Goal: Task Accomplishment & Management: Manage account settings

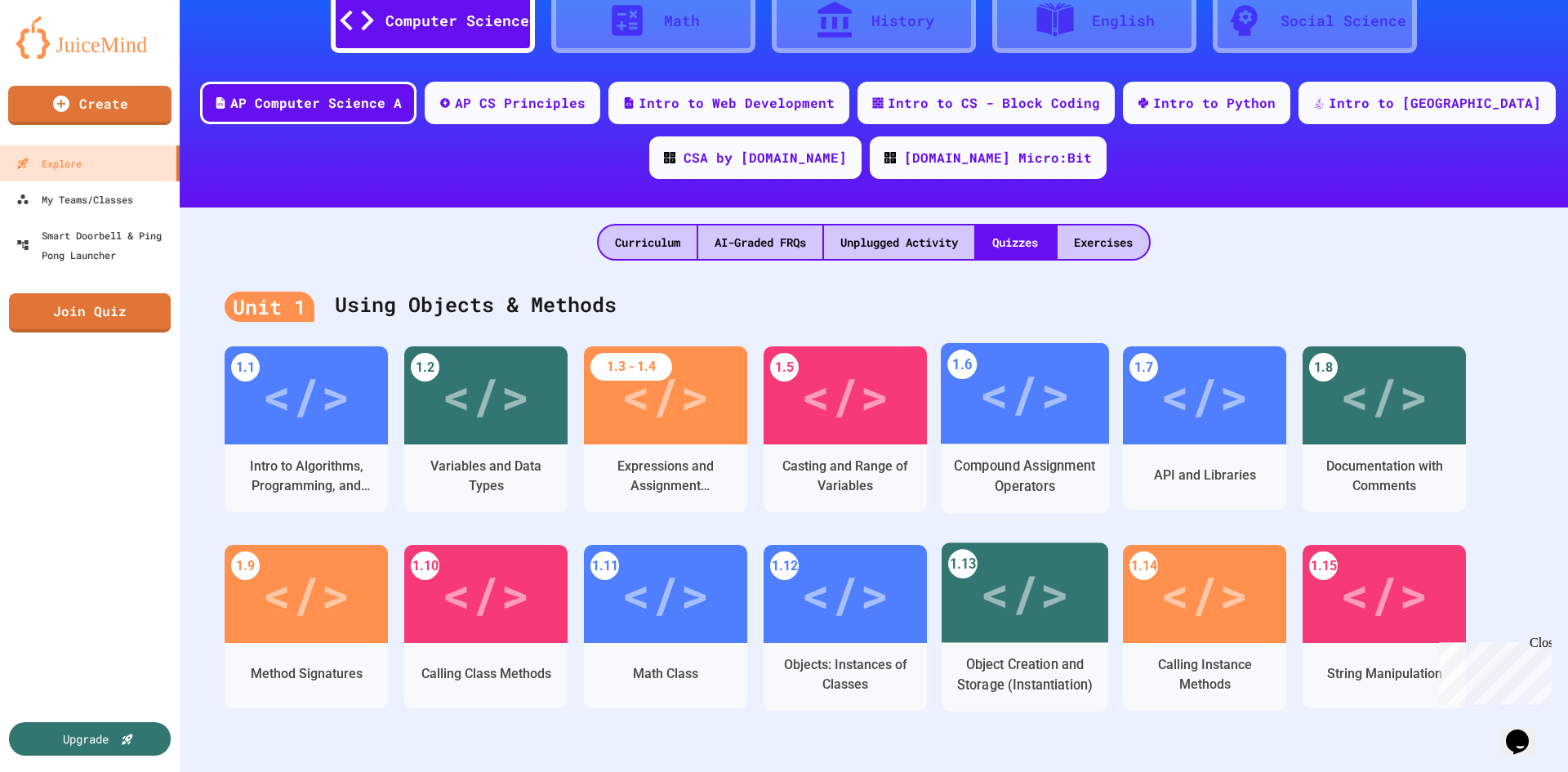
scroll to position [163, 0]
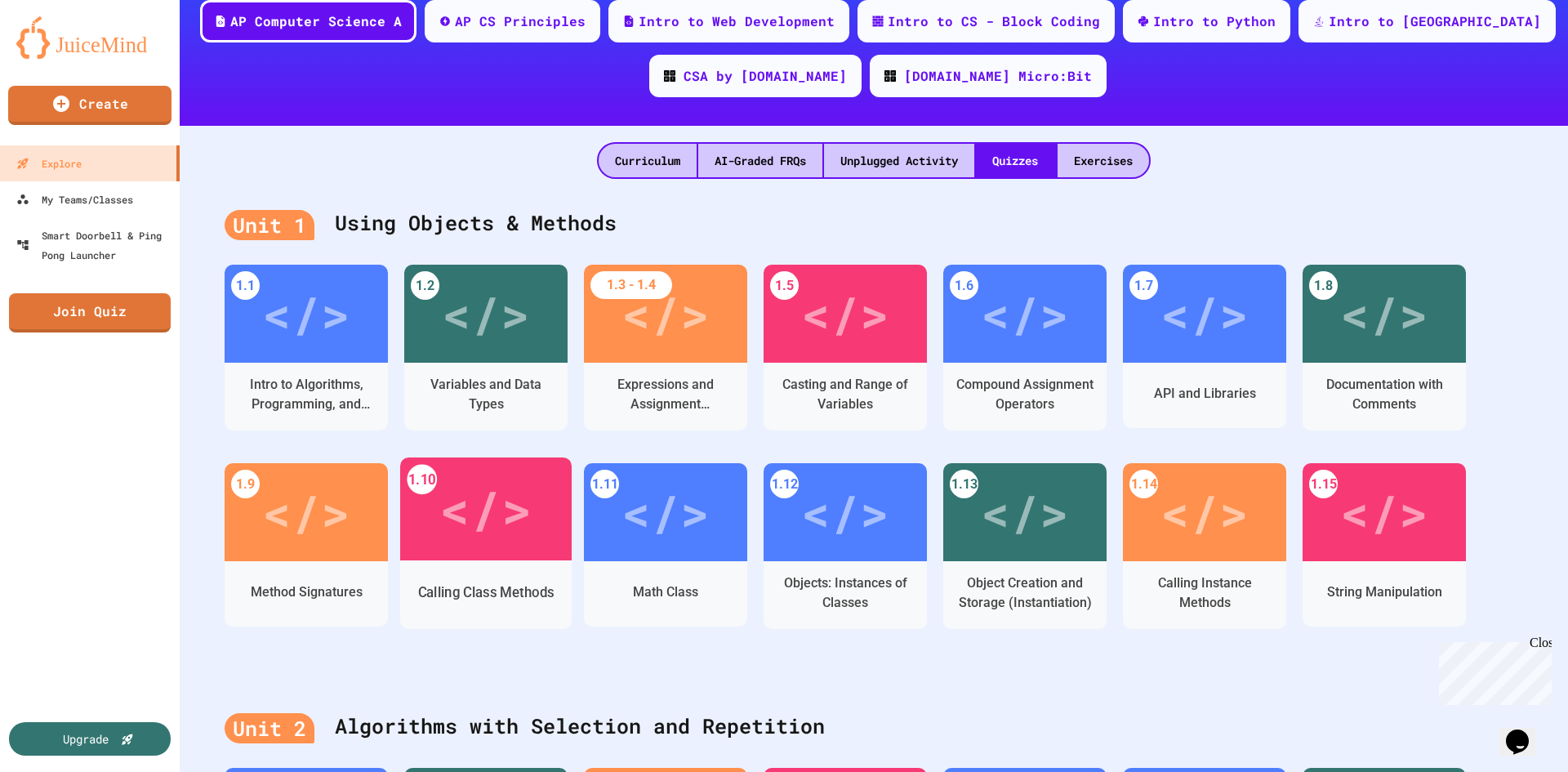
click at [473, 518] on div "</>" at bounding box center [485, 509] width 92 height 77
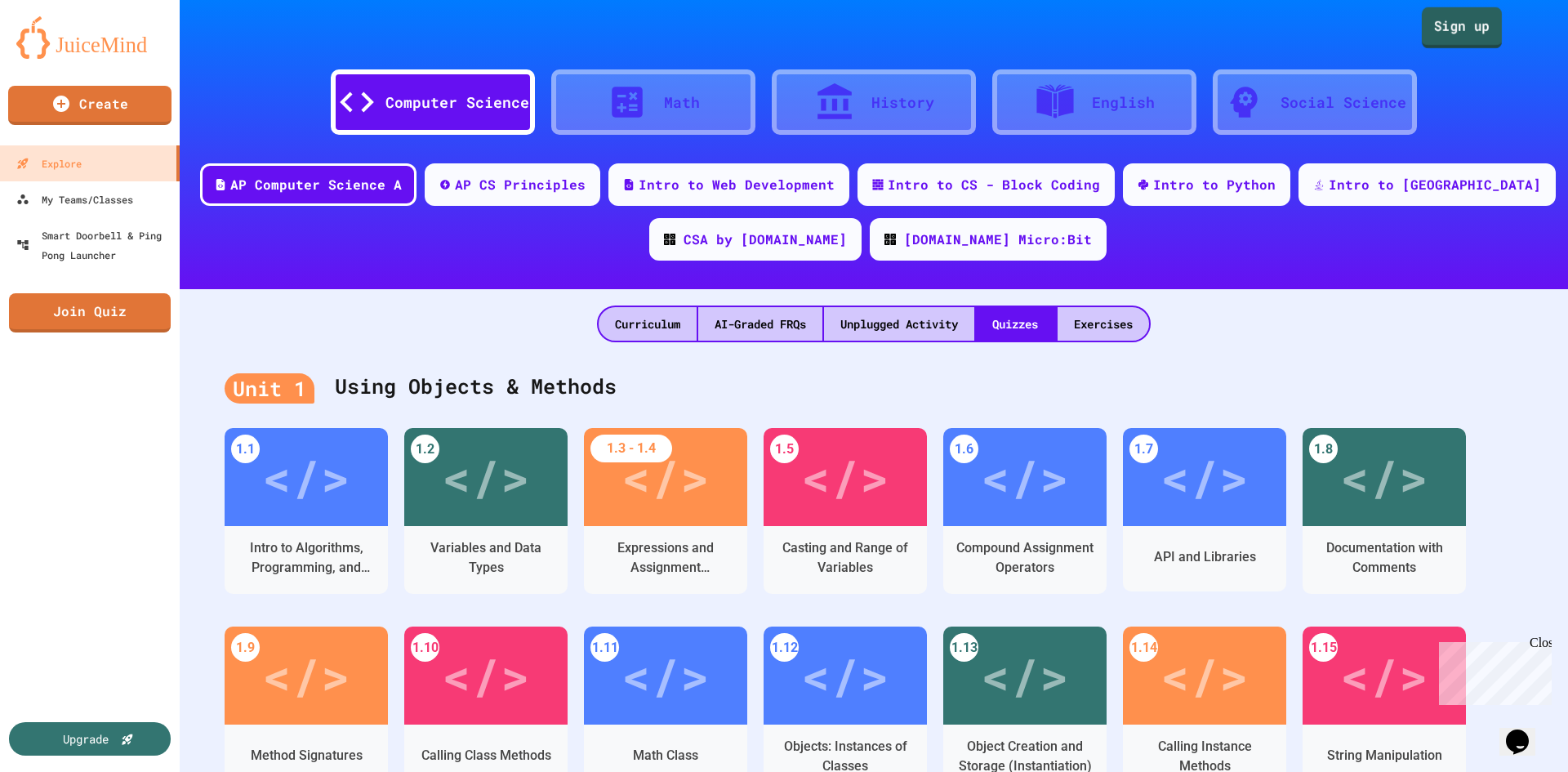
click at [1457, 28] on link "Sign up" at bounding box center [1461, 27] width 80 height 41
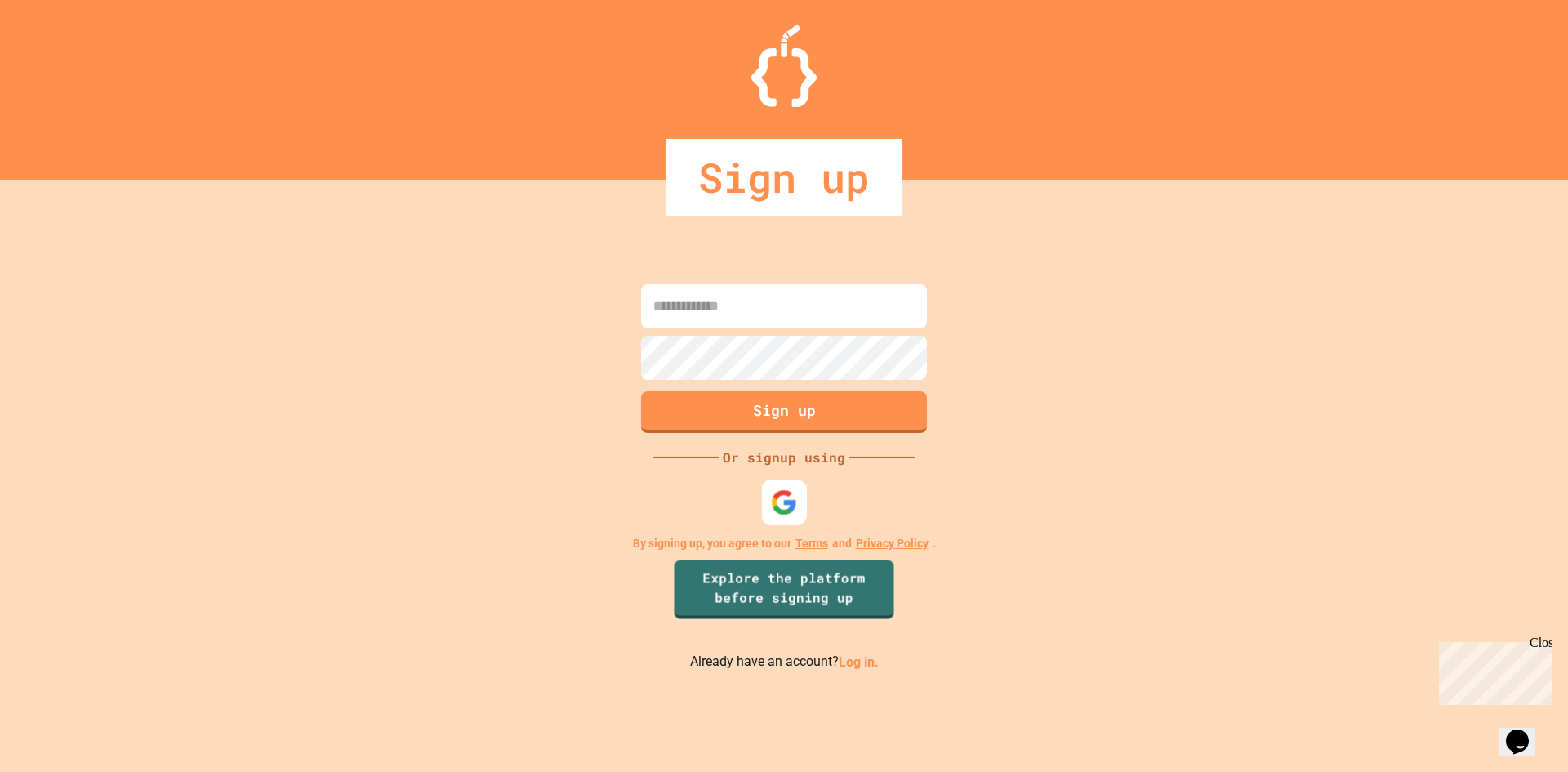
click at [792, 500] on img at bounding box center [784, 502] width 27 height 27
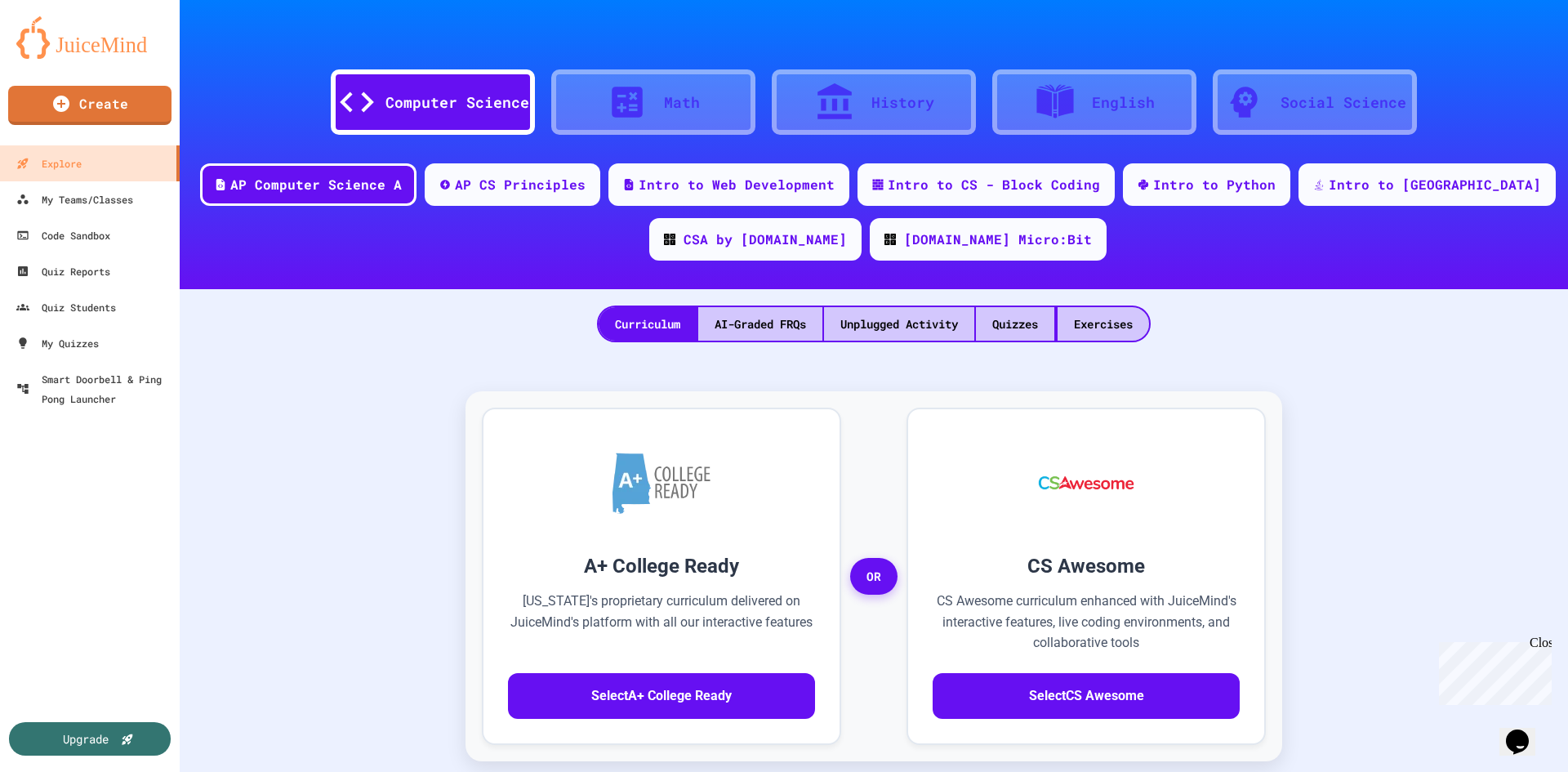
drag, startPoint x: 1007, startPoint y: 320, endPoint x: 977, endPoint y: 341, distance: 36.6
click at [1007, 320] on div "Quizzes" at bounding box center [1015, 323] width 78 height 34
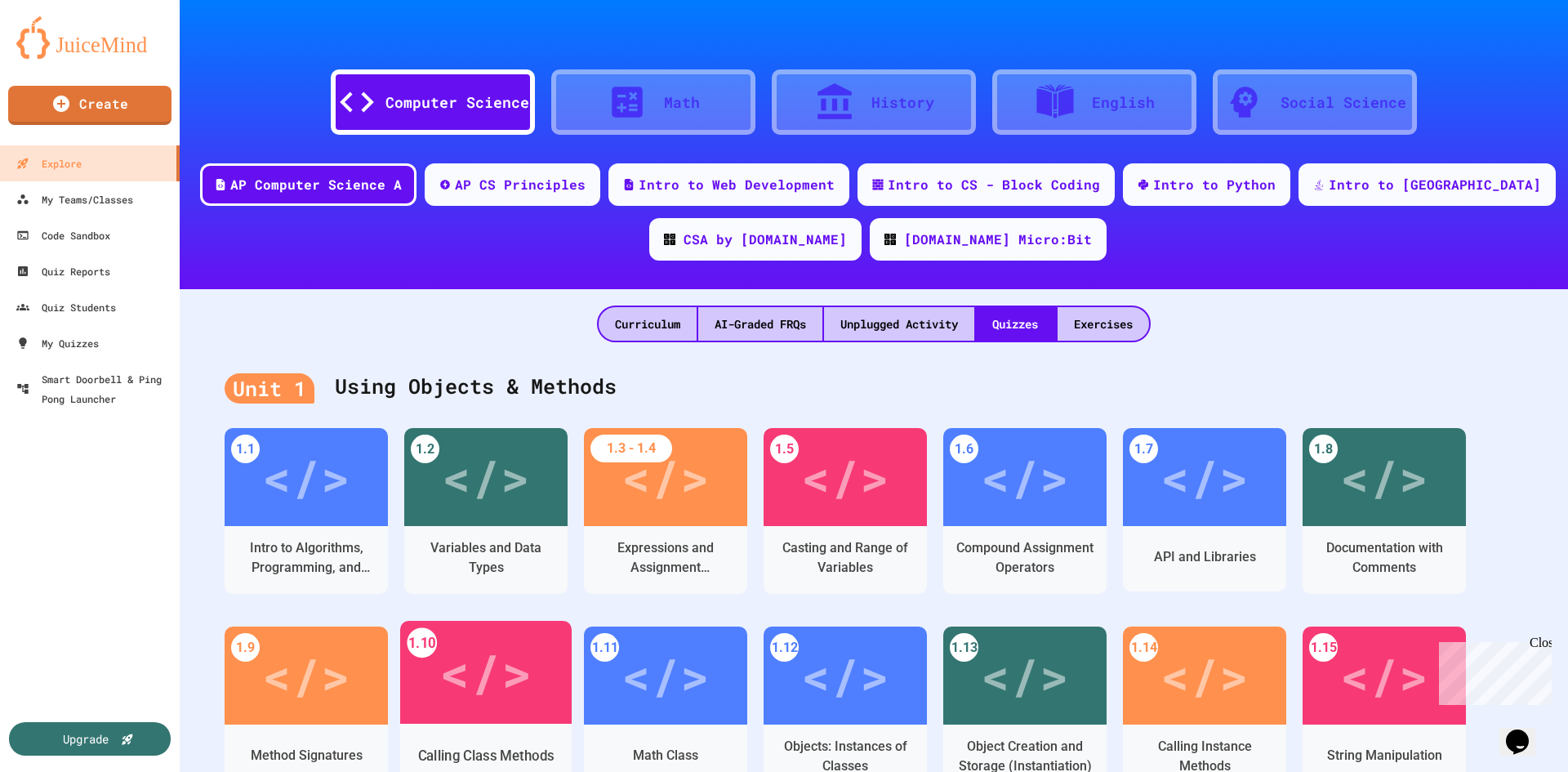
click at [493, 656] on div "</>" at bounding box center [485, 672] width 92 height 77
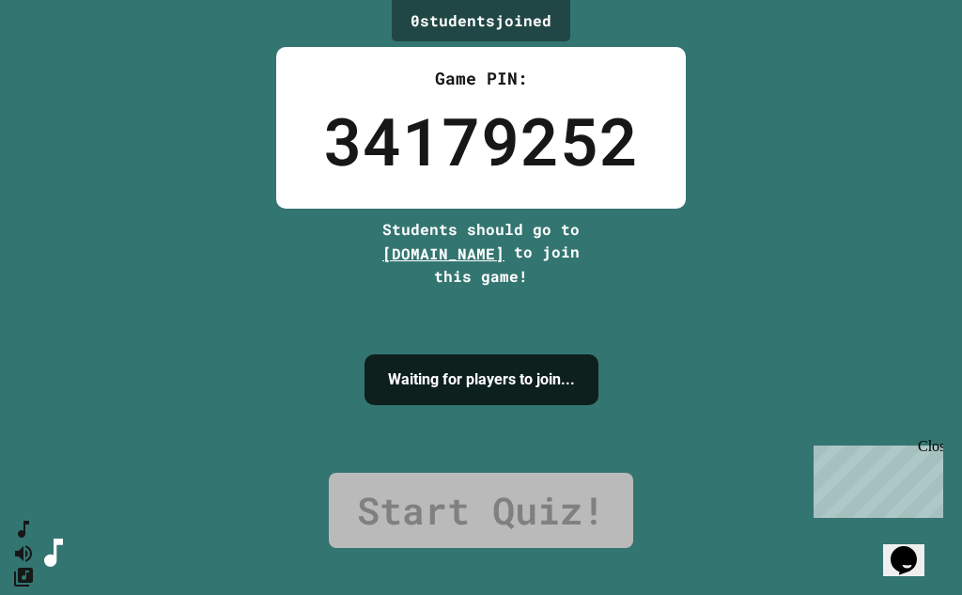
click at [443, 378] on h4 "Waiting for players to join..." at bounding box center [481, 379] width 187 height 23
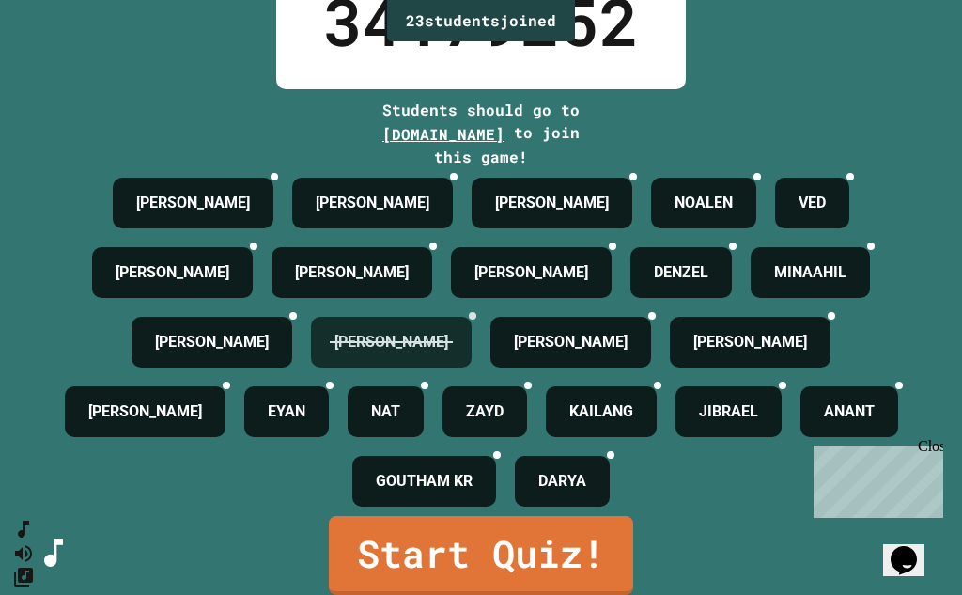
scroll to position [282, 0]
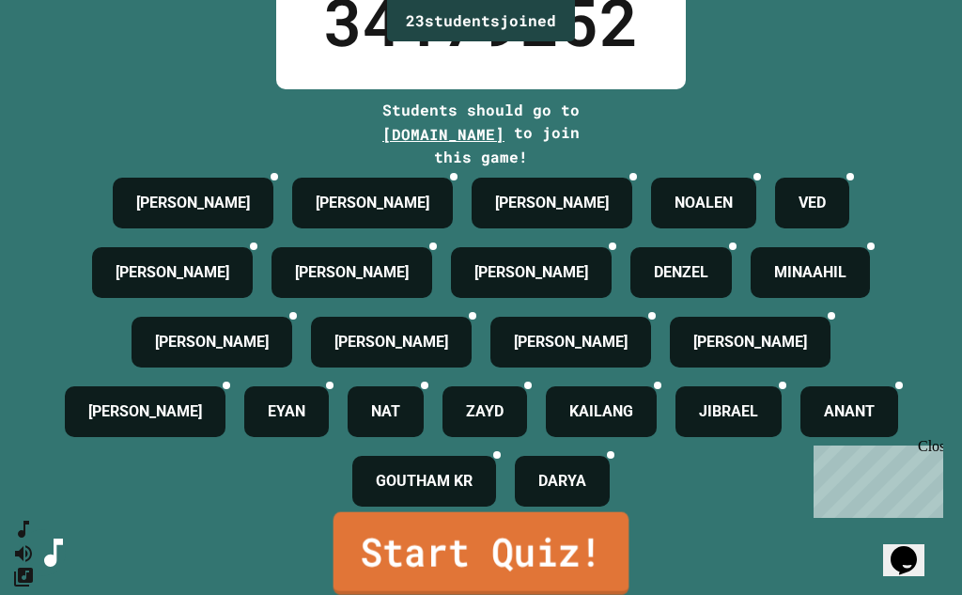
click at [519, 550] on link "Start Quiz!" at bounding box center [481, 552] width 296 height 83
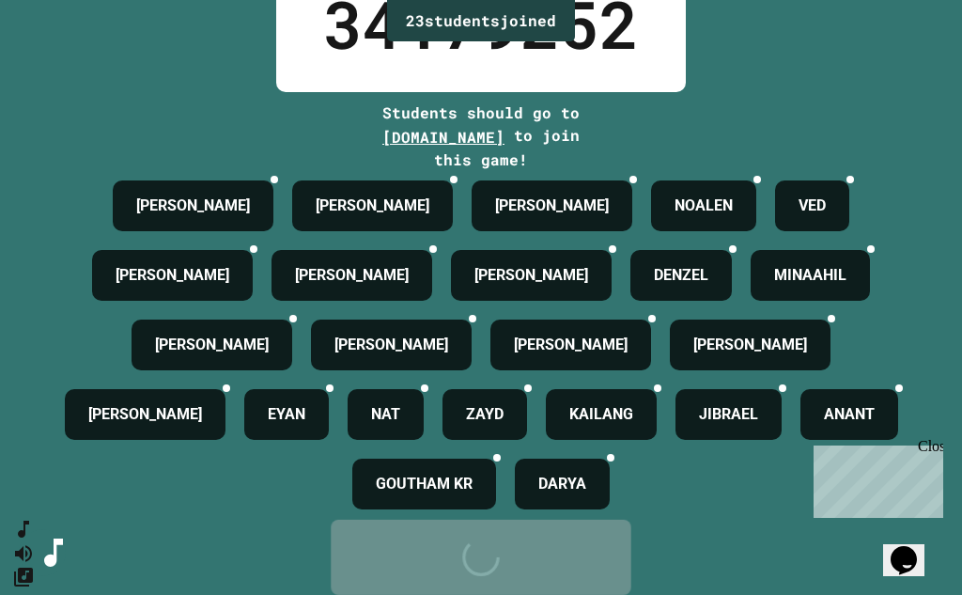
scroll to position [0, 0]
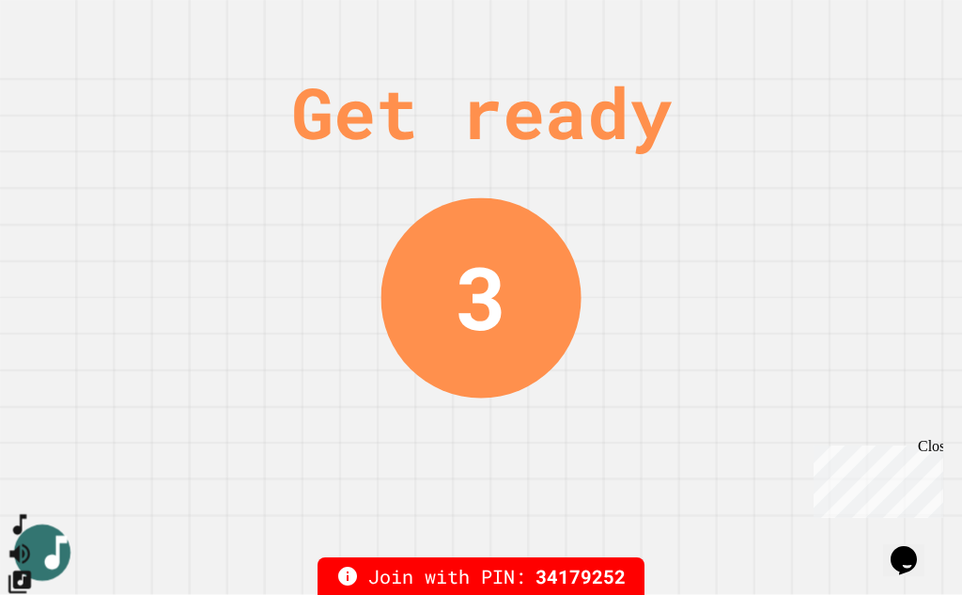
click at [26, 535] on icon "SpeedDial basic example" at bounding box center [19, 525] width 13 height 21
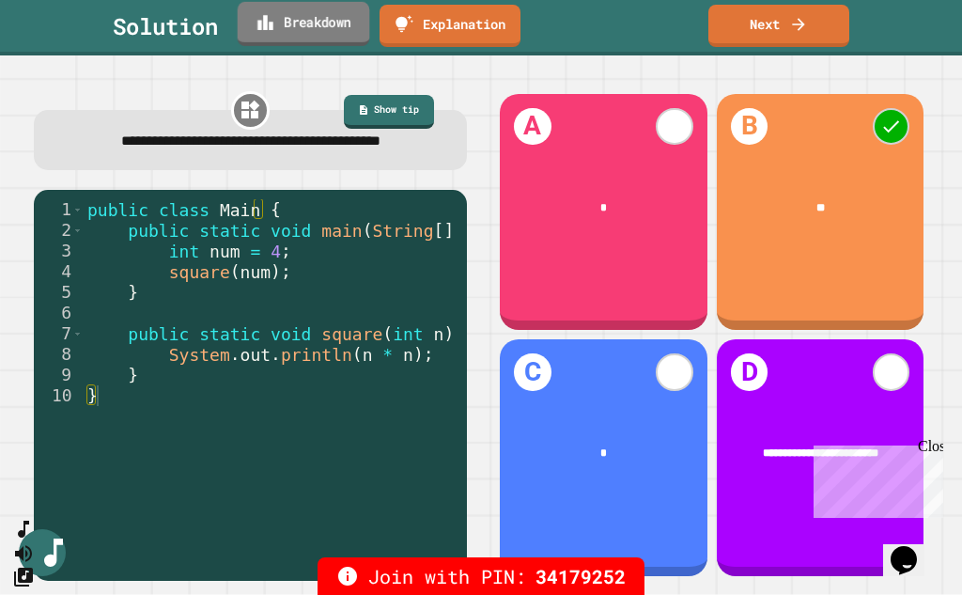
click at [314, 25] on link "Breakdown" at bounding box center [304, 24] width 132 height 44
click at [786, 21] on link "Next" at bounding box center [778, 24] width 136 height 44
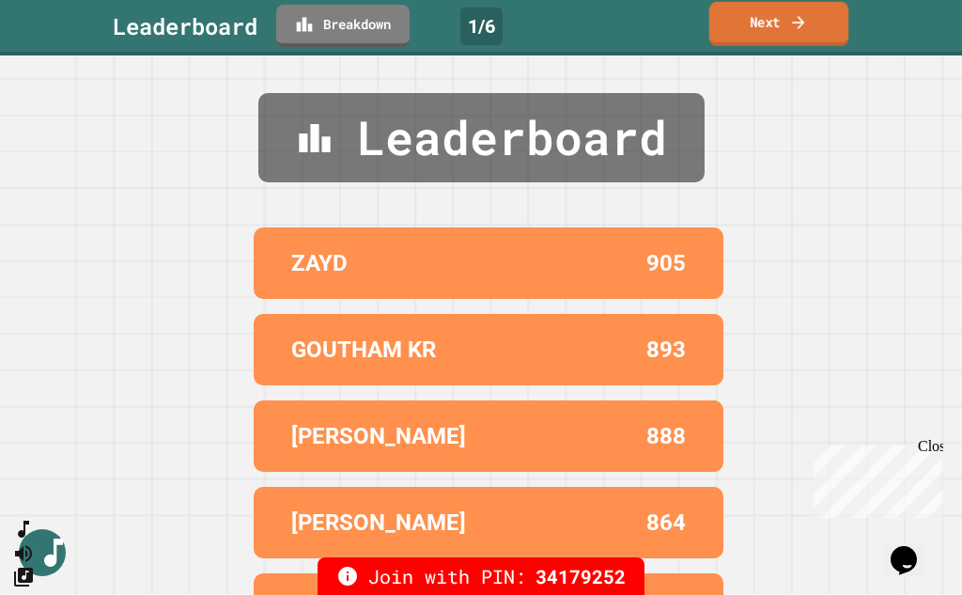
click at [742, 18] on link "Next" at bounding box center [778, 24] width 139 height 44
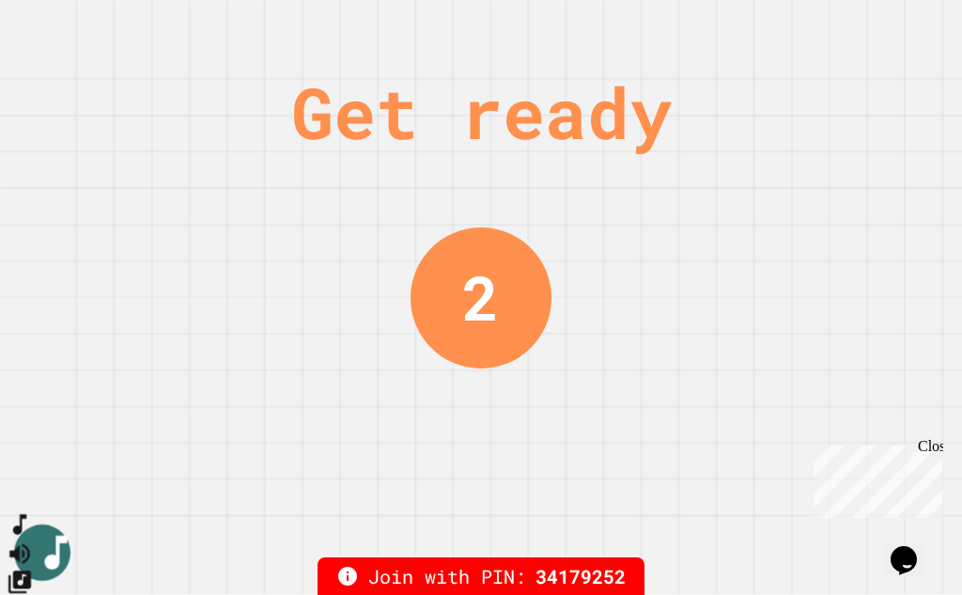
click at [26, 535] on icon "SpeedDial basic example" at bounding box center [19, 525] width 13 height 21
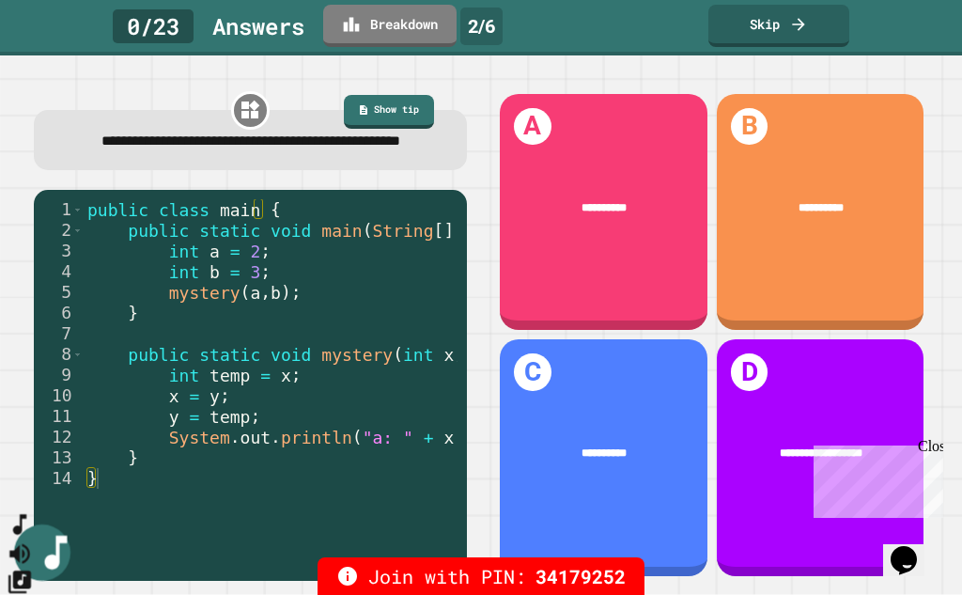
click at [29, 538] on icon "SpeedDial basic example" at bounding box center [20, 524] width 27 height 27
click at [32, 567] on icon "Change Music" at bounding box center [20, 580] width 27 height 27
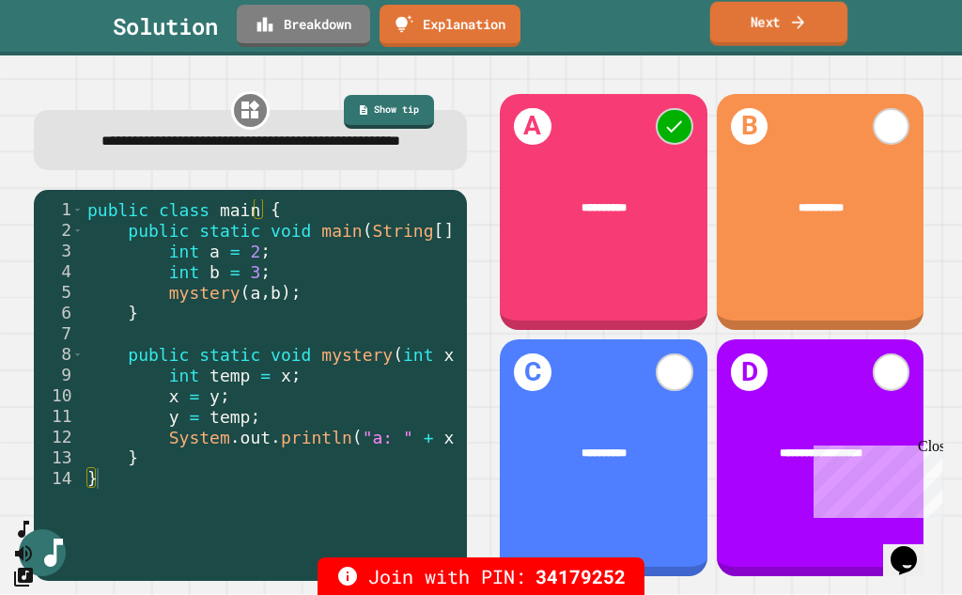
click at [783, 8] on link "Next" at bounding box center [779, 24] width 138 height 44
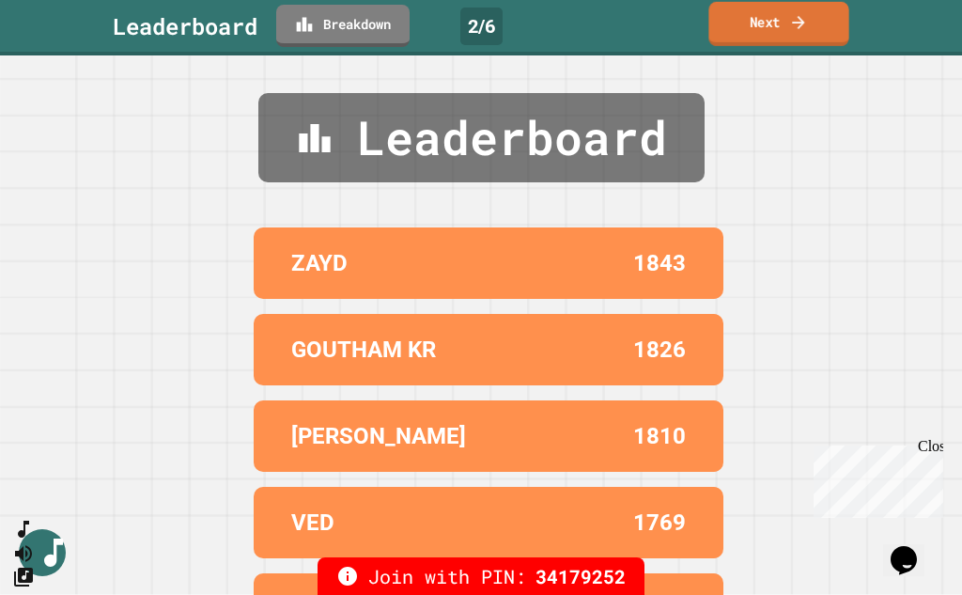
click at [751, 14] on link "Next" at bounding box center [778, 24] width 140 height 44
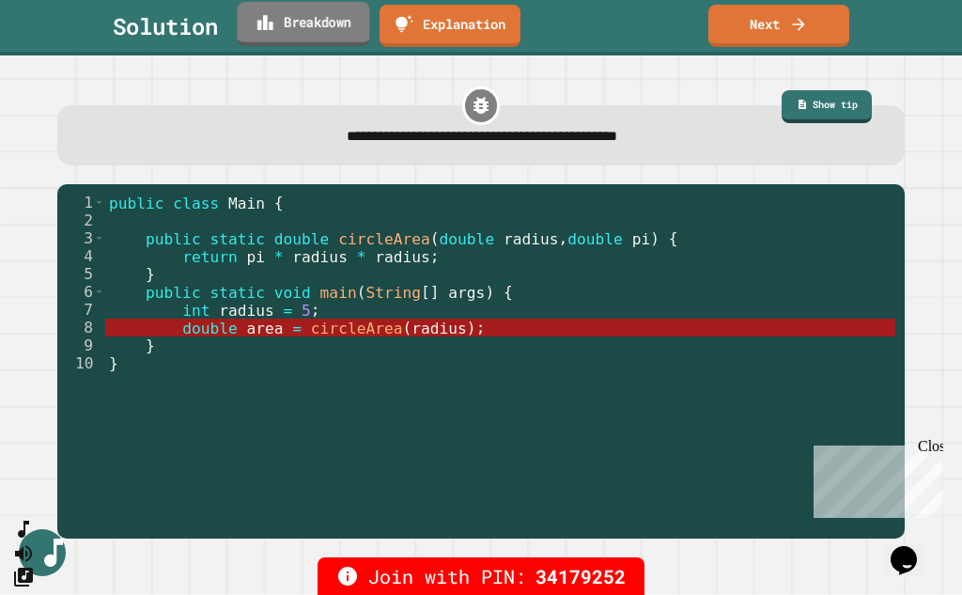
click at [320, 14] on link "Breakdown" at bounding box center [304, 24] width 132 height 44
click at [765, 29] on link "Next" at bounding box center [779, 24] width 140 height 44
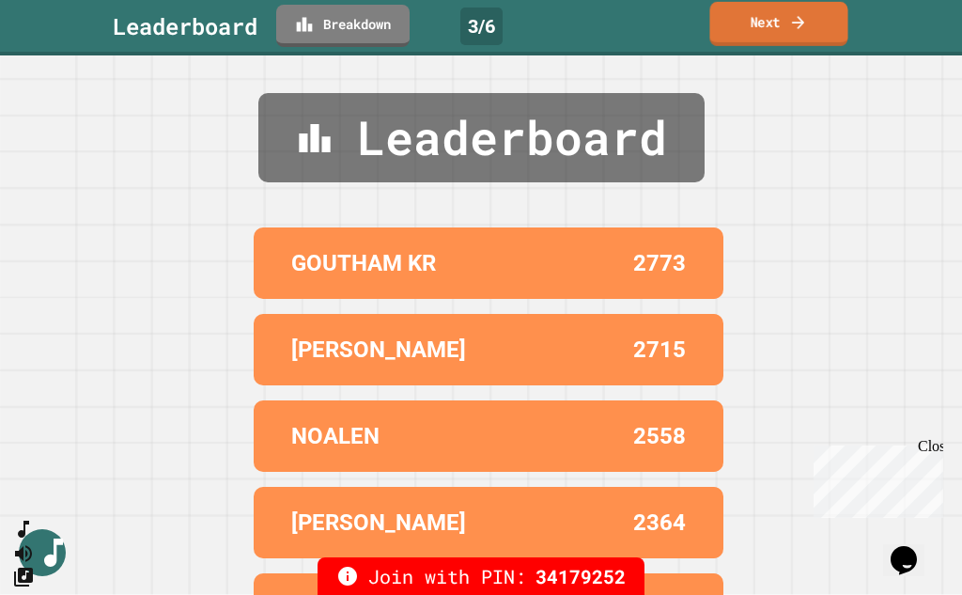
click at [765, 29] on link "Next" at bounding box center [778, 24] width 138 height 44
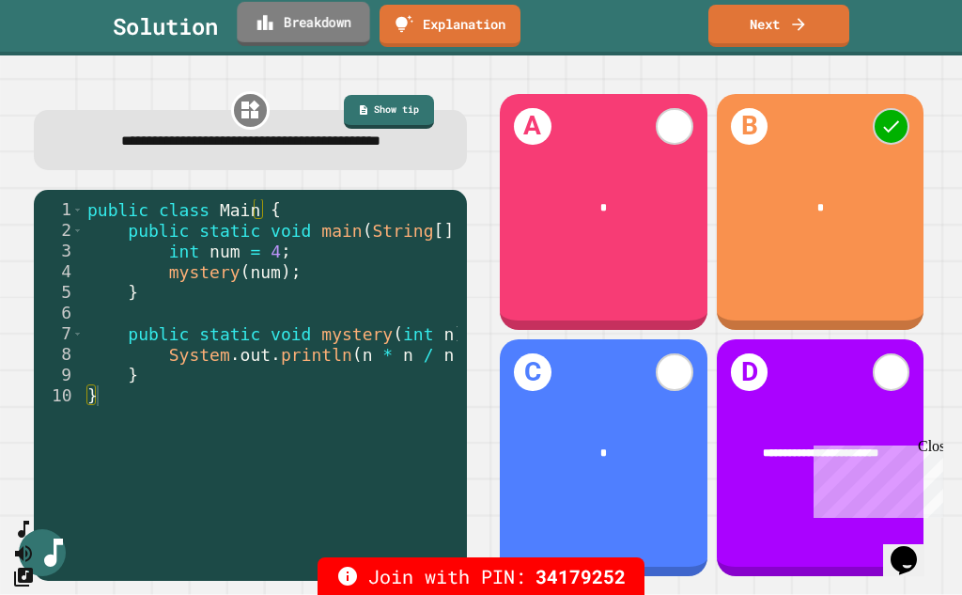
click at [302, 29] on link "Breakdown" at bounding box center [303, 24] width 132 height 44
click at [308, 23] on link "Breakdown" at bounding box center [303, 24] width 129 height 44
click at [781, 20] on link "Next" at bounding box center [778, 24] width 139 height 44
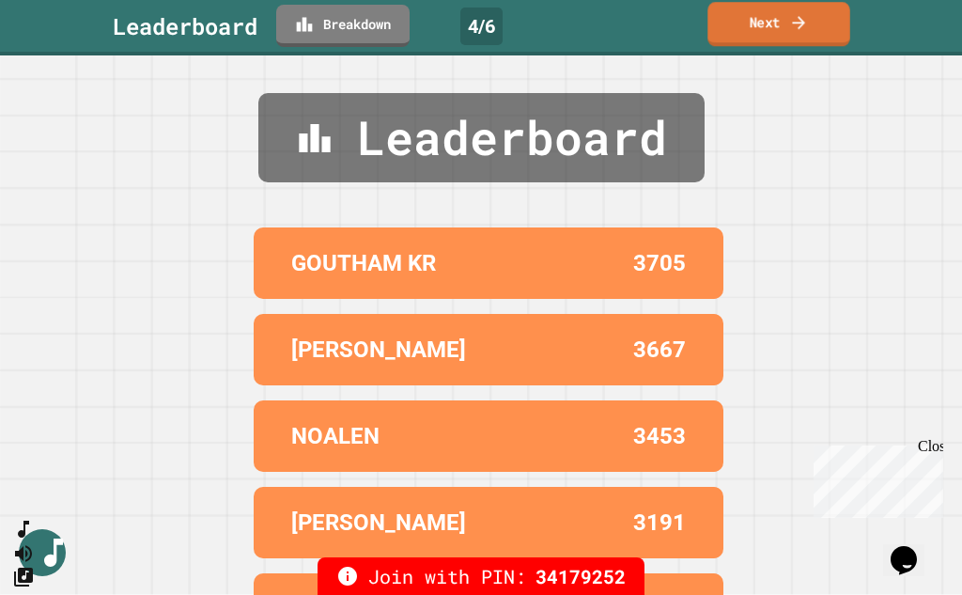
click at [758, 20] on link "Next" at bounding box center [778, 24] width 142 height 44
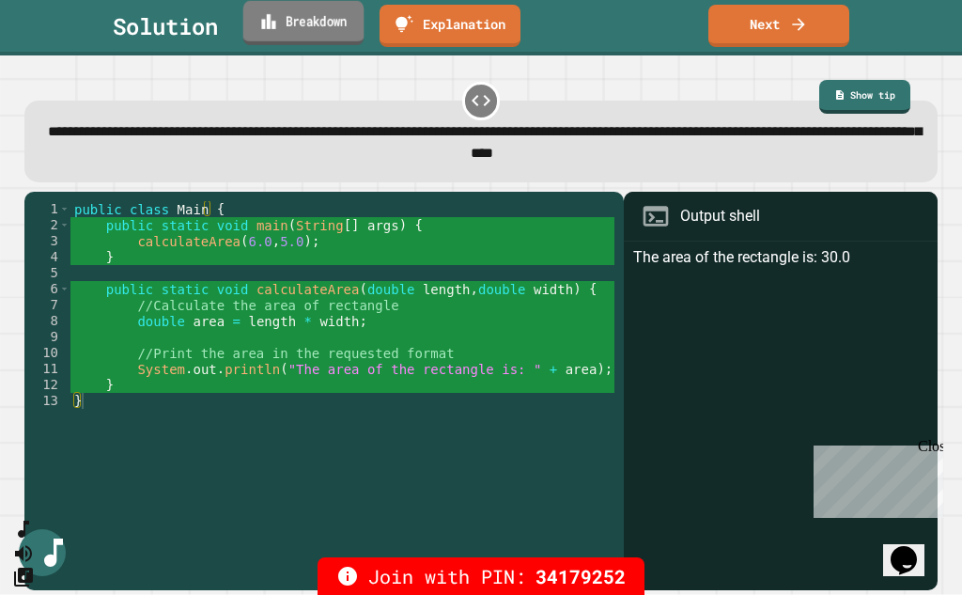
click at [287, 16] on link "Breakdown" at bounding box center [303, 23] width 121 height 44
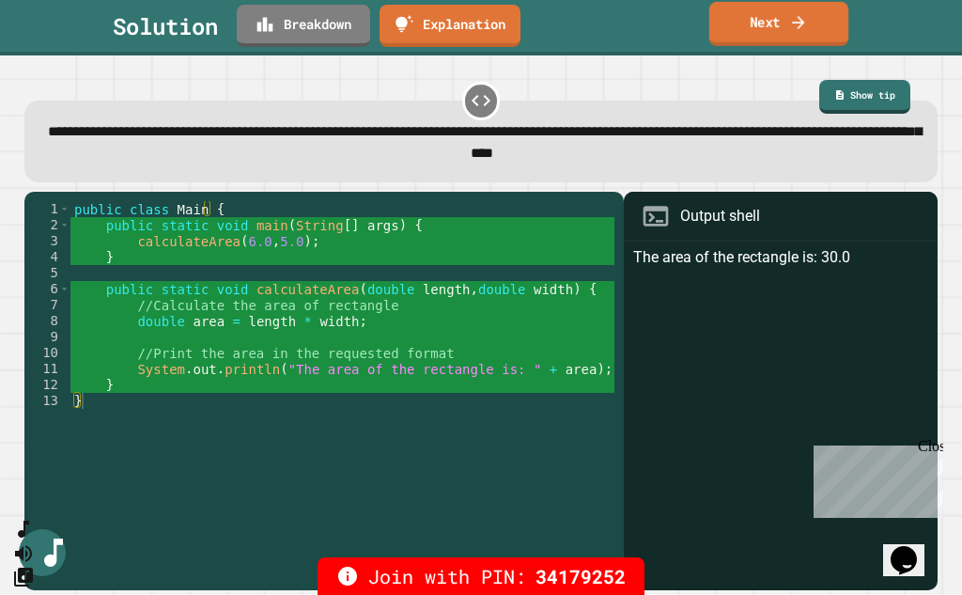
click at [775, 24] on link "Next" at bounding box center [778, 24] width 139 height 44
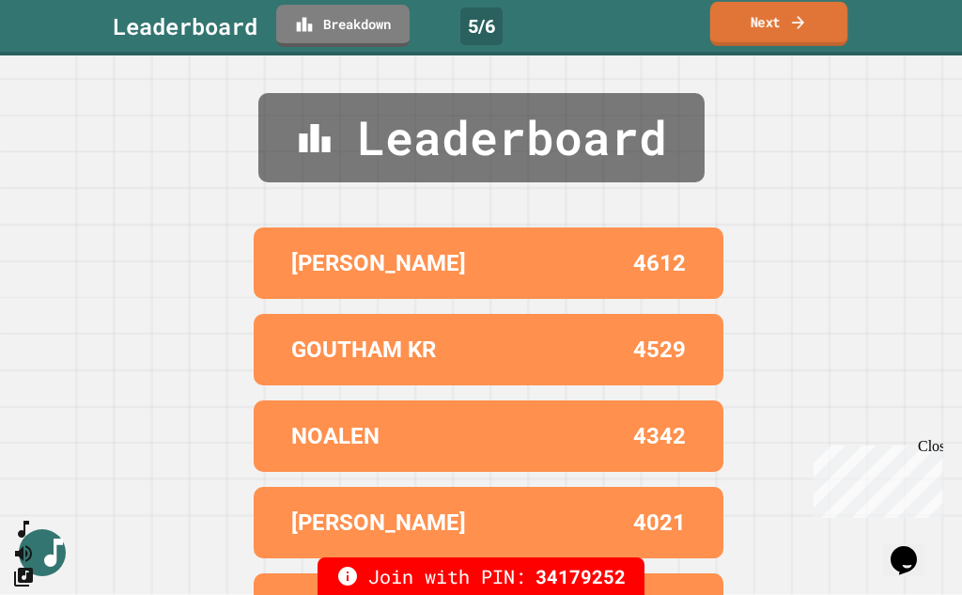
click at [758, 28] on link "Next" at bounding box center [778, 24] width 137 height 44
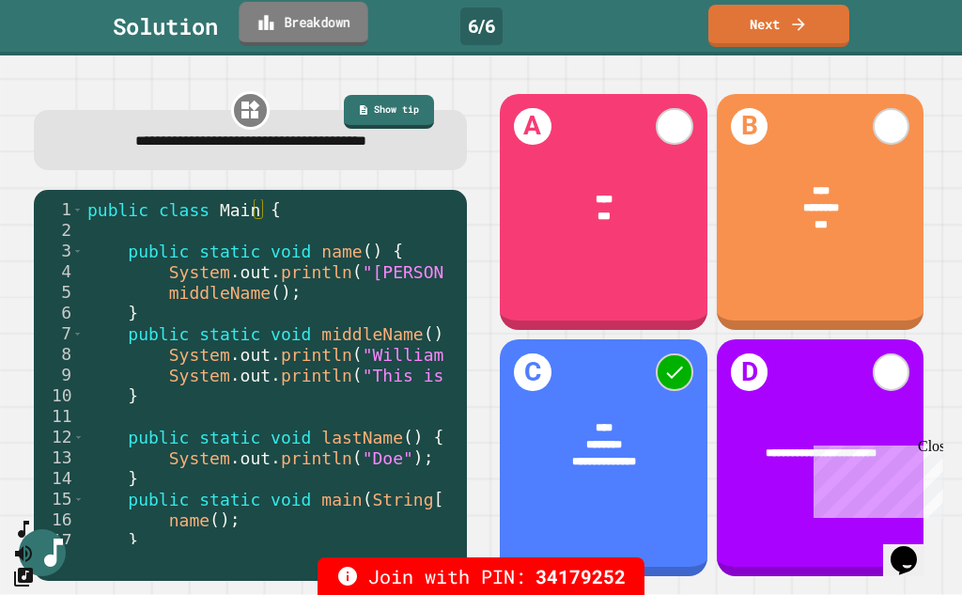
click at [339, 19] on link "Breakdown" at bounding box center [303, 24] width 129 height 44
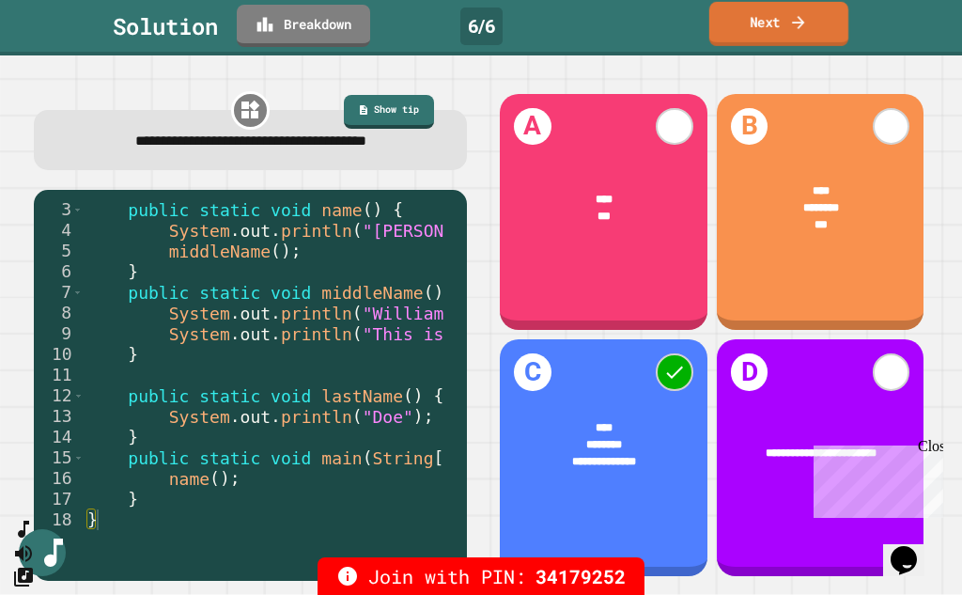
click at [765, 22] on link "Next" at bounding box center [778, 24] width 139 height 44
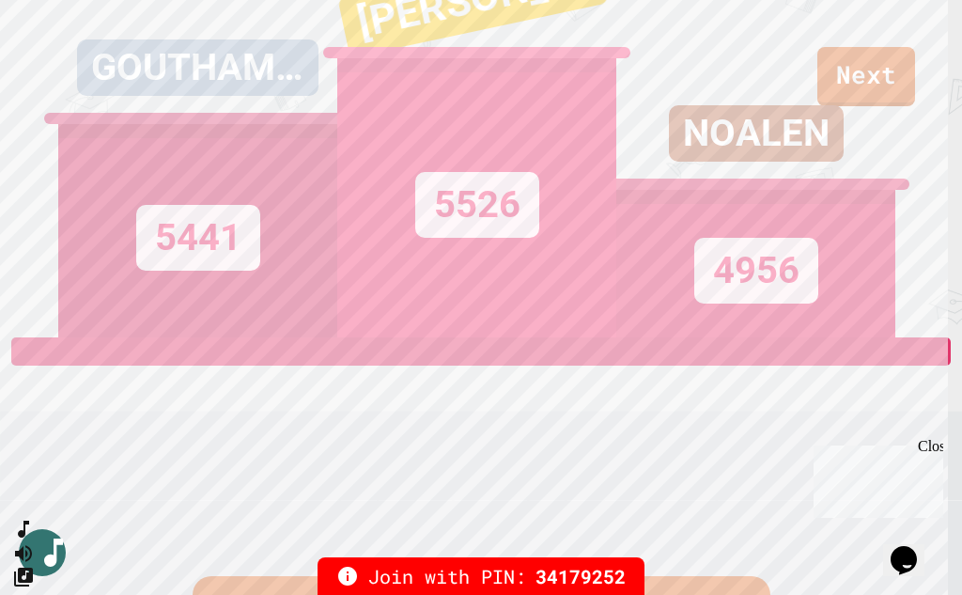
scroll to position [188, 0]
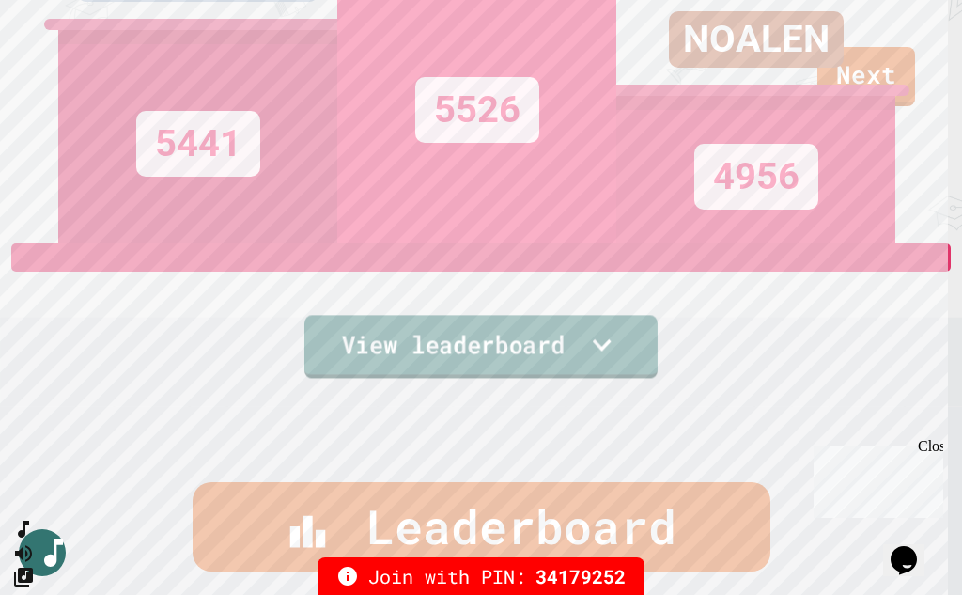
click at [586, 335] on icon at bounding box center [602, 344] width 38 height 39
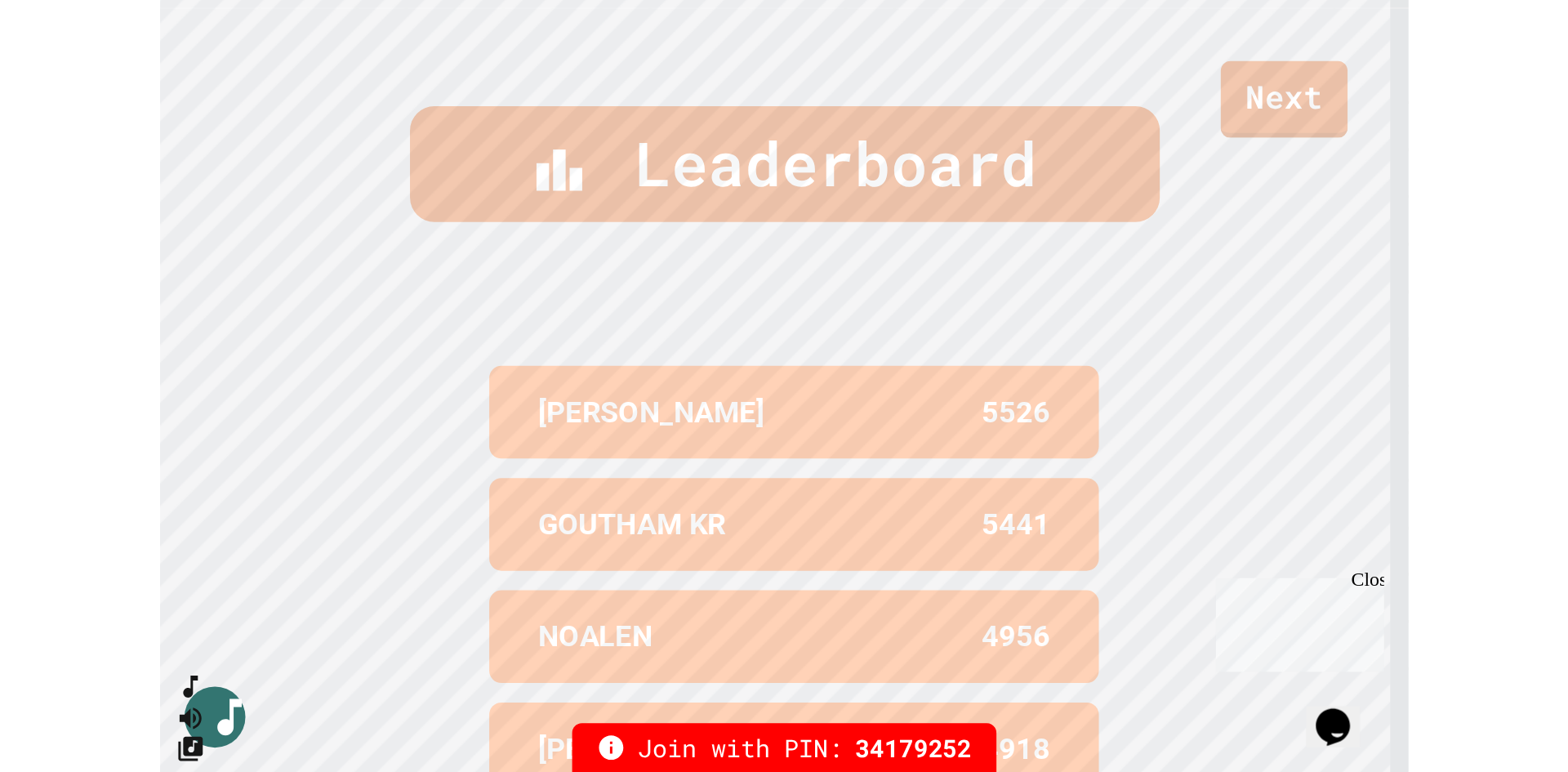
scroll to position [266, 0]
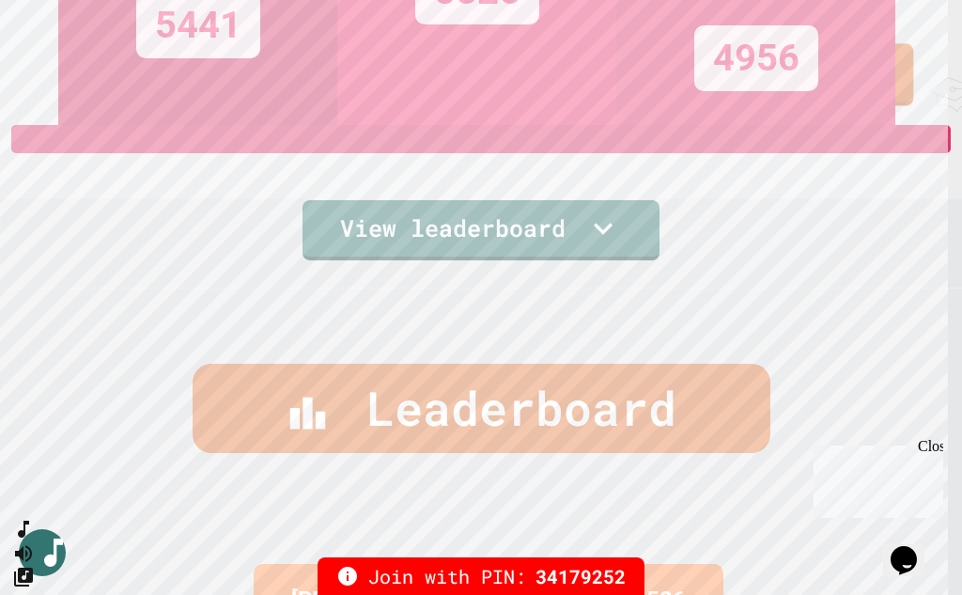
click at [905, 62] on link "Next" at bounding box center [866, 74] width 95 height 62
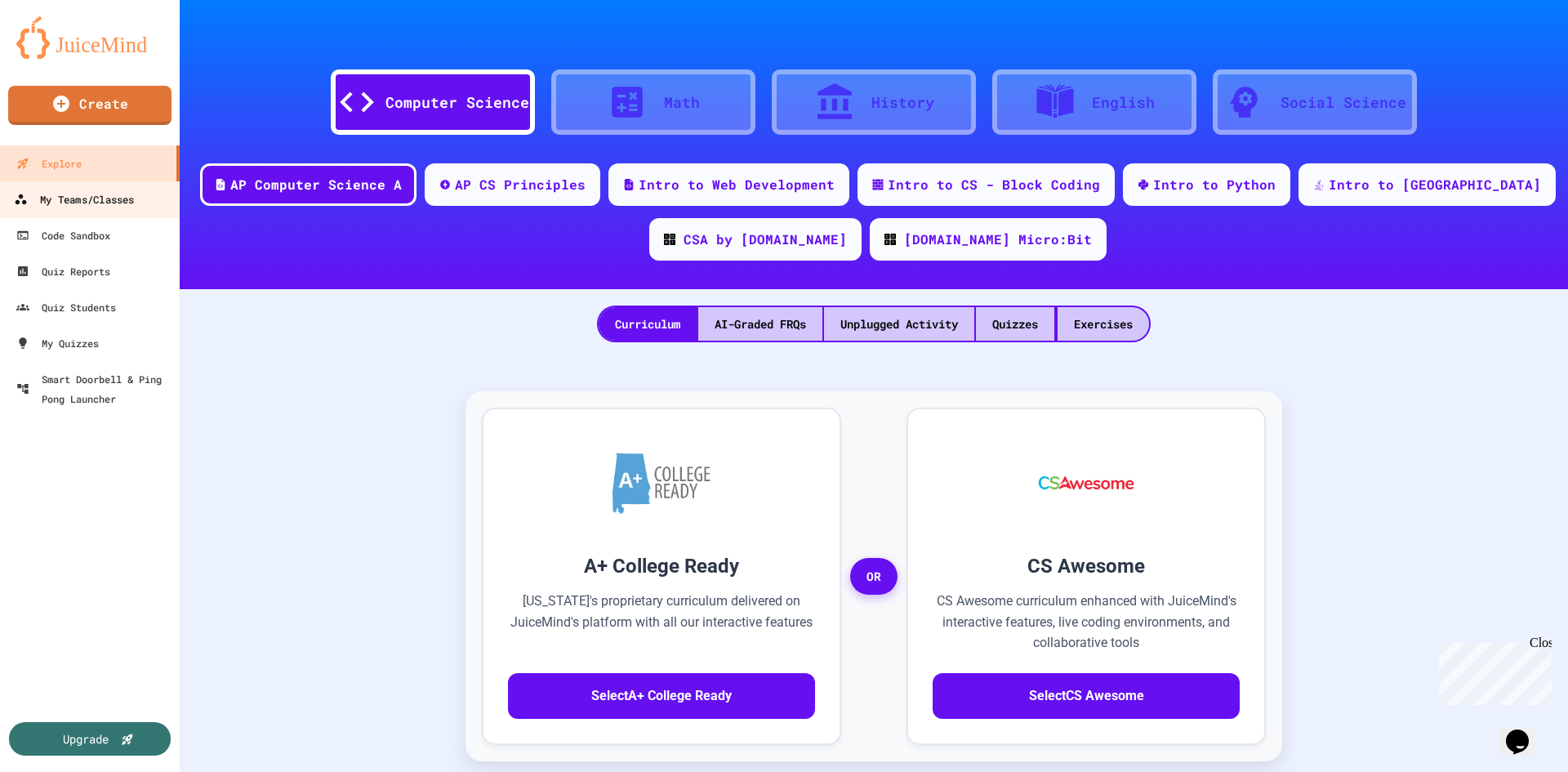
click at [72, 204] on div "My Teams/Classes" at bounding box center [74, 199] width 120 height 20
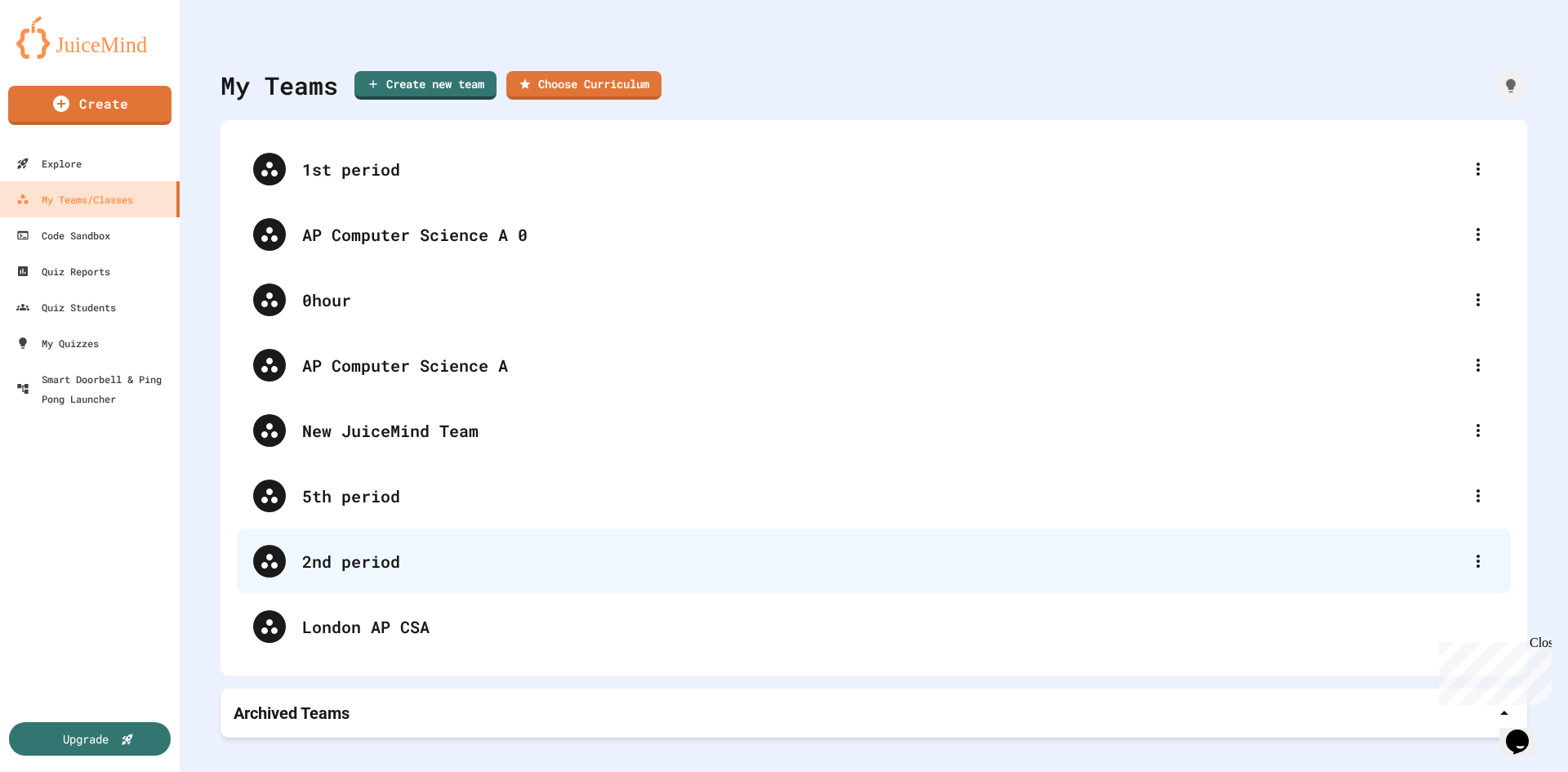
click at [358, 554] on div "2nd period" at bounding box center [882, 561] width 1159 height 24
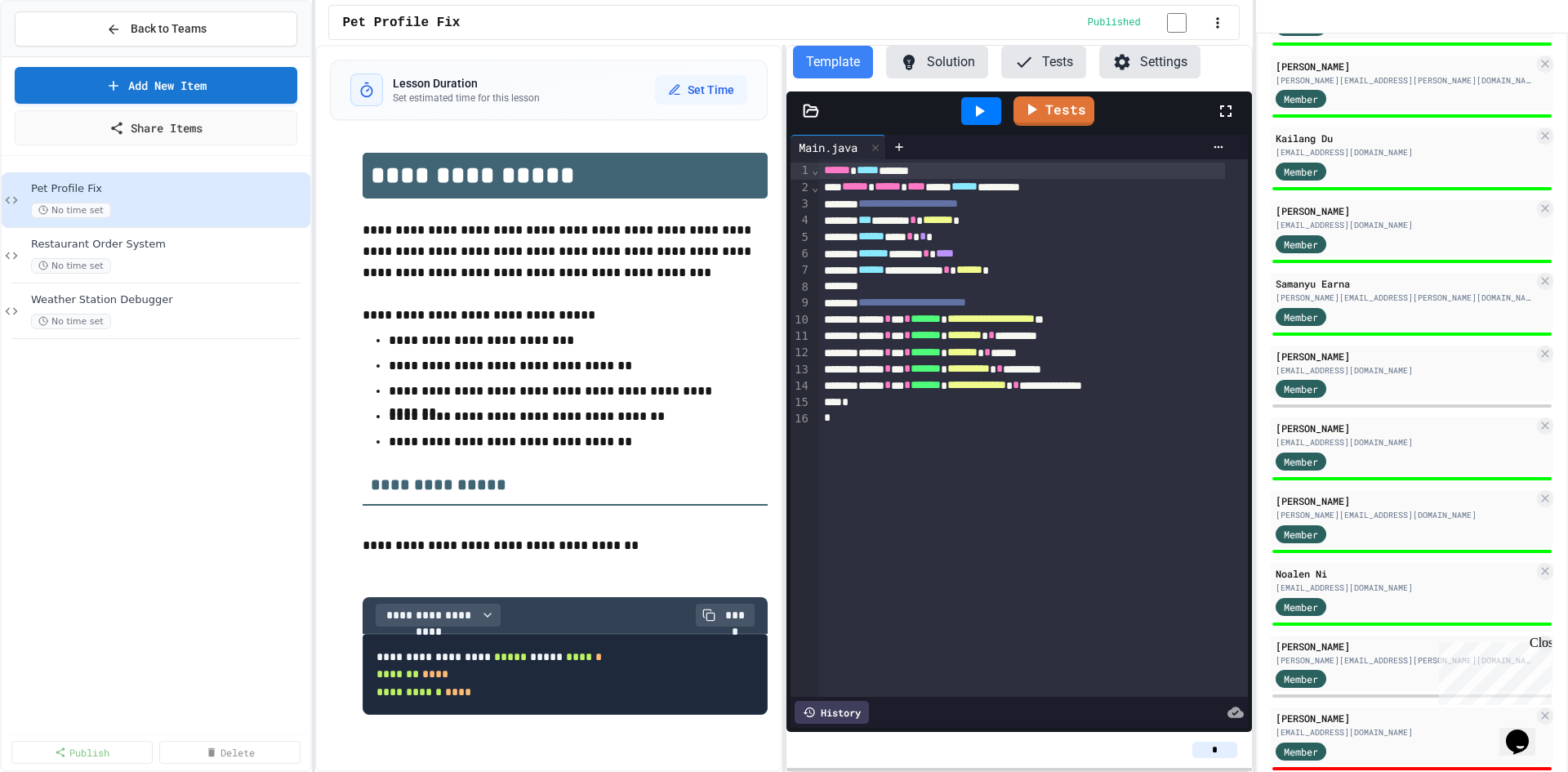
scroll to position [409, 0]
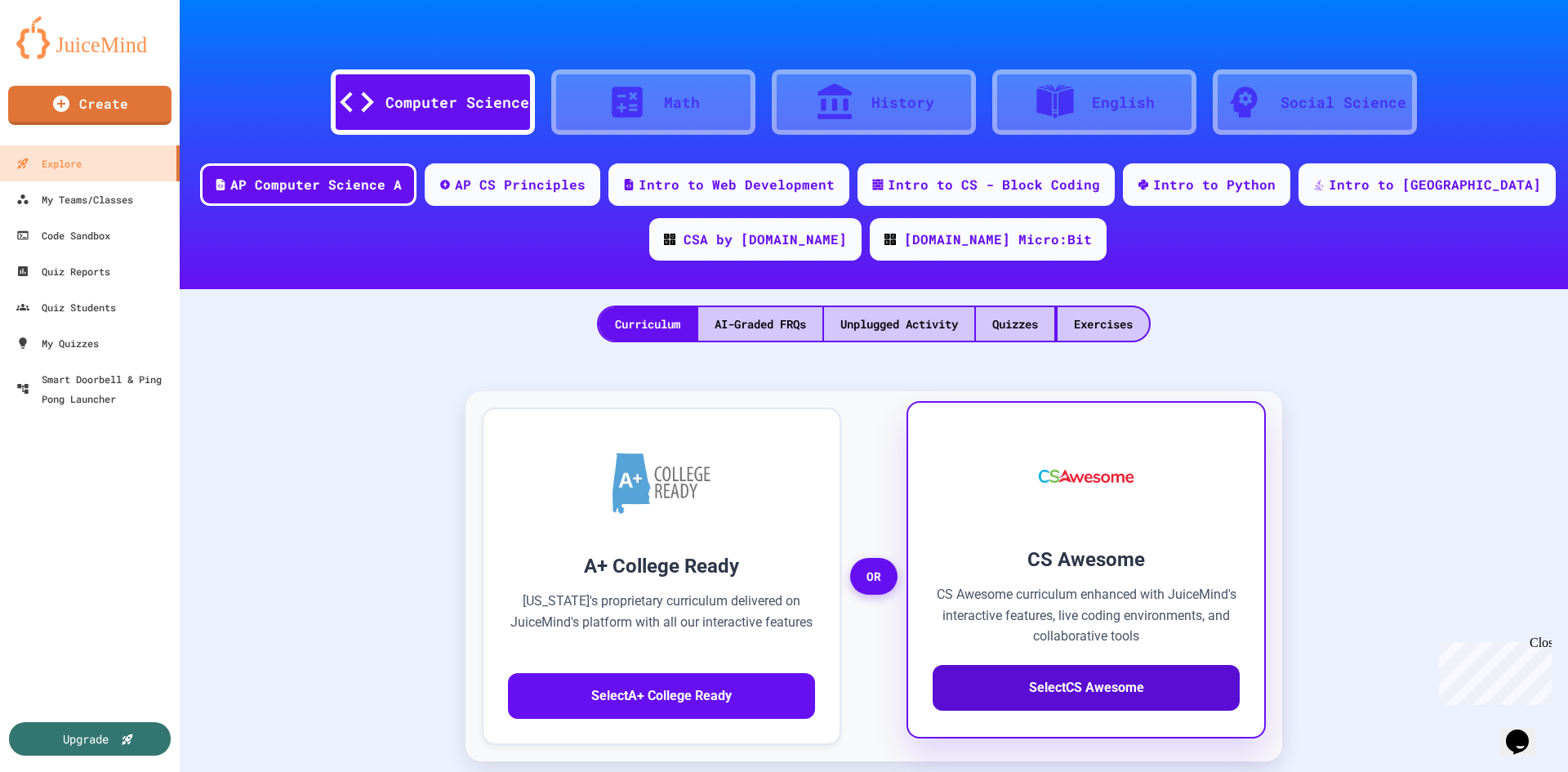
click at [1040, 693] on button "Select CS Awesome" at bounding box center [1086, 688] width 307 height 46
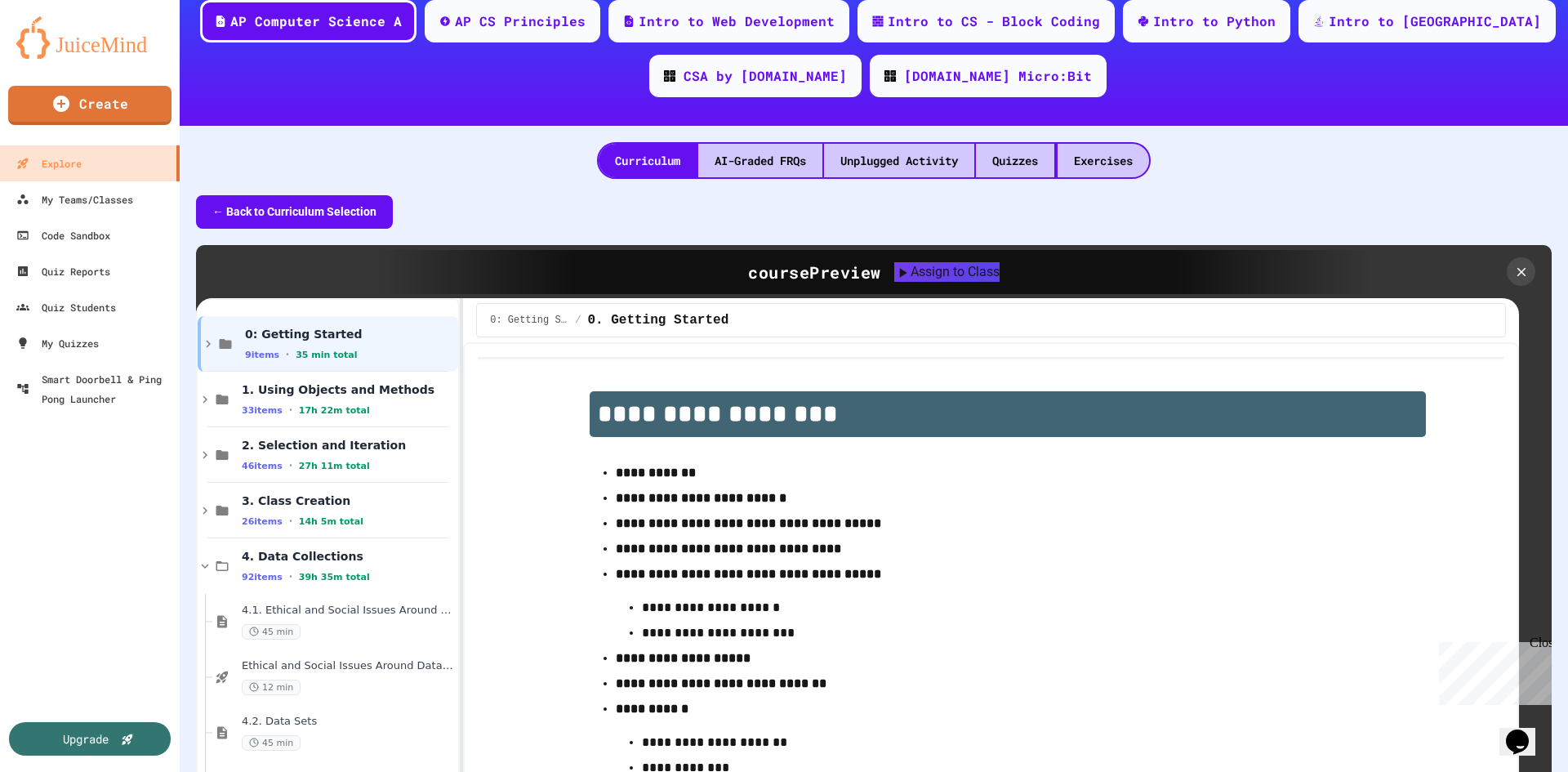
scroll to position [245, 0]
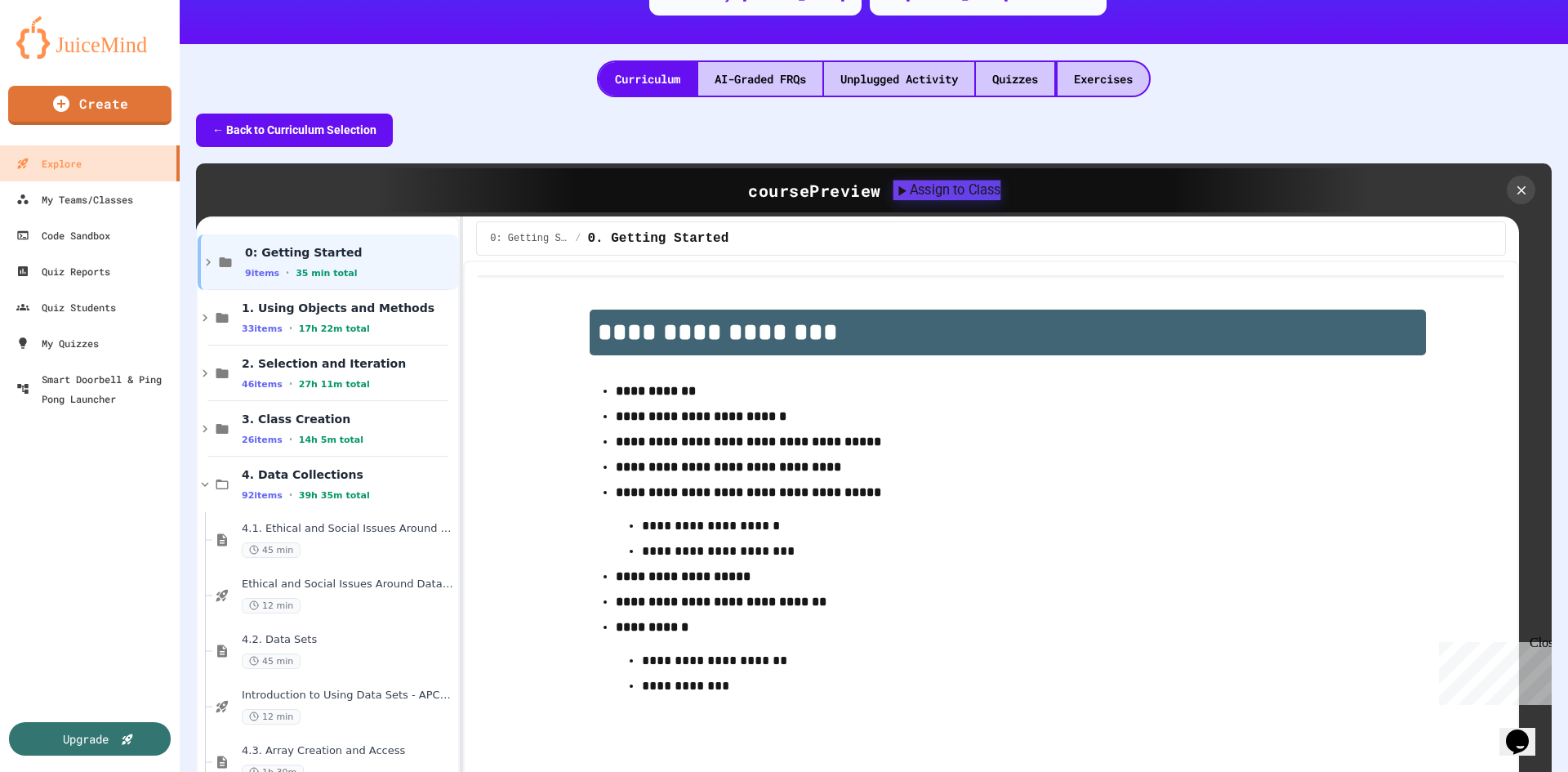
click at [963, 197] on div "Assign to Class" at bounding box center [947, 190] width 108 height 20
click at [62, 771] on div at bounding box center [784, 772] width 1568 height 0
click at [72, 196] on div "My Teams/Classes" at bounding box center [74, 199] width 120 height 20
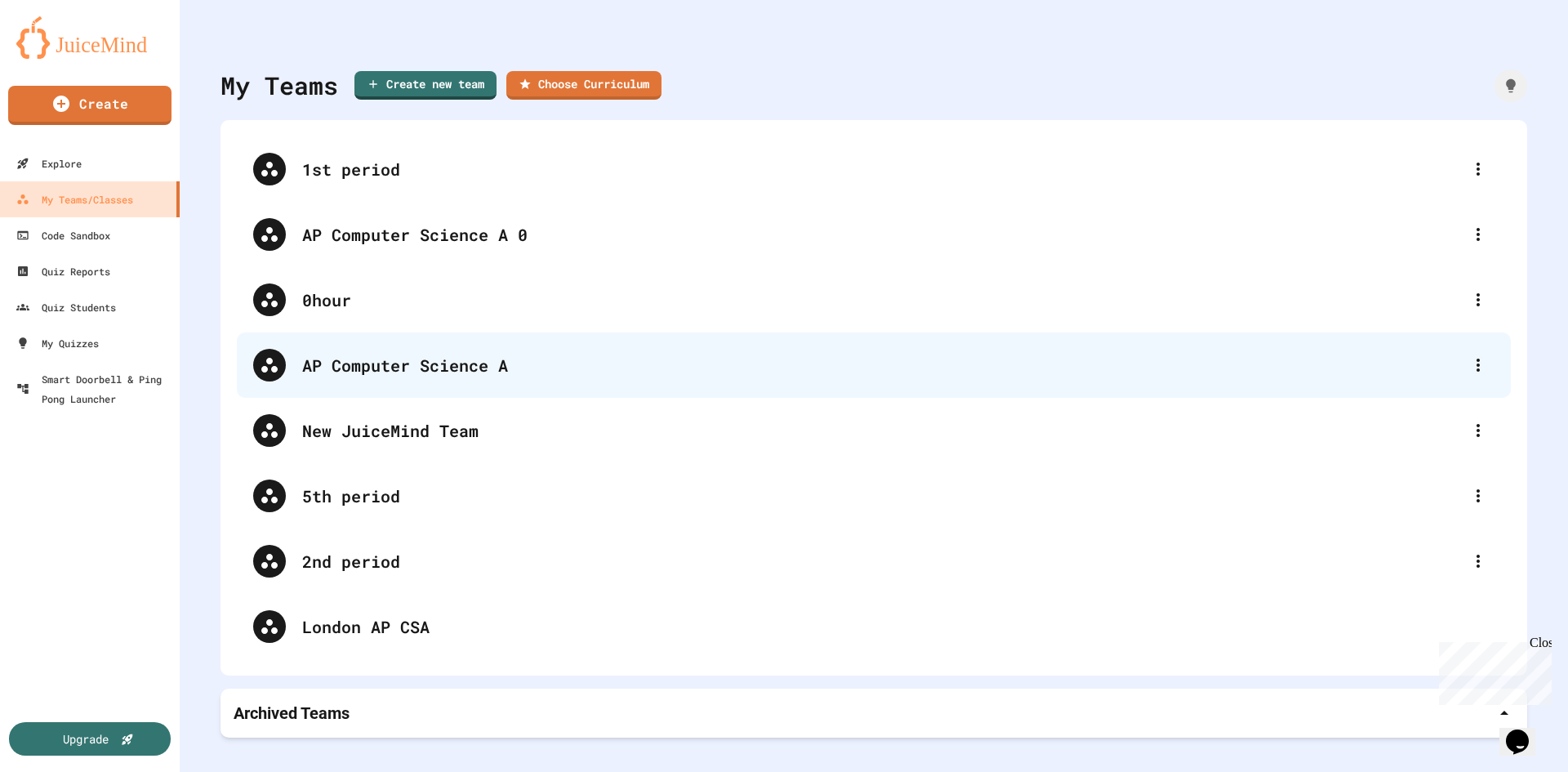
click at [502, 363] on div "AP Computer Science A" at bounding box center [882, 365] width 1159 height 24
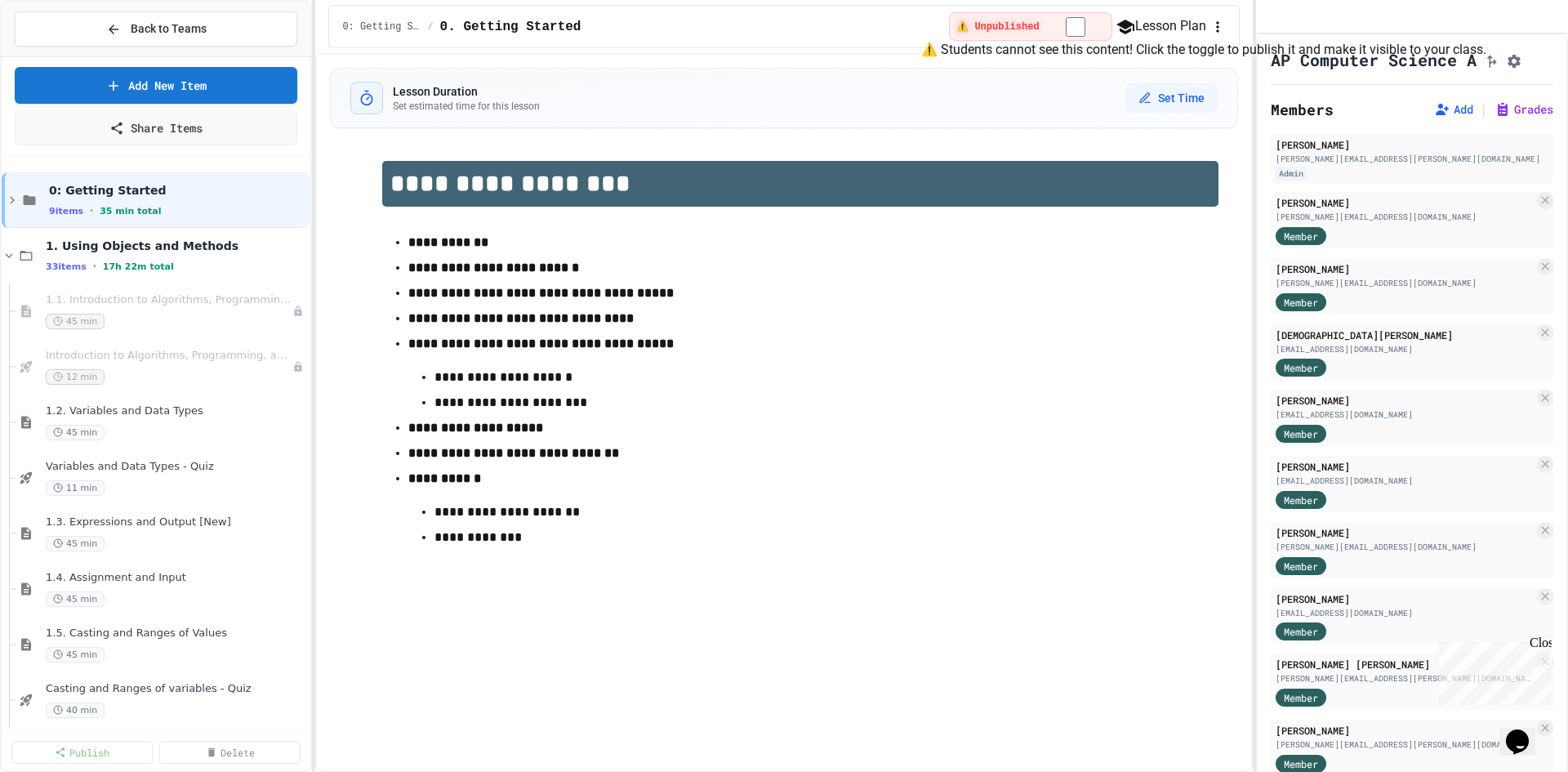
click at [1024, 33] on span "⚠️ Unpublished" at bounding box center [997, 26] width 83 height 13
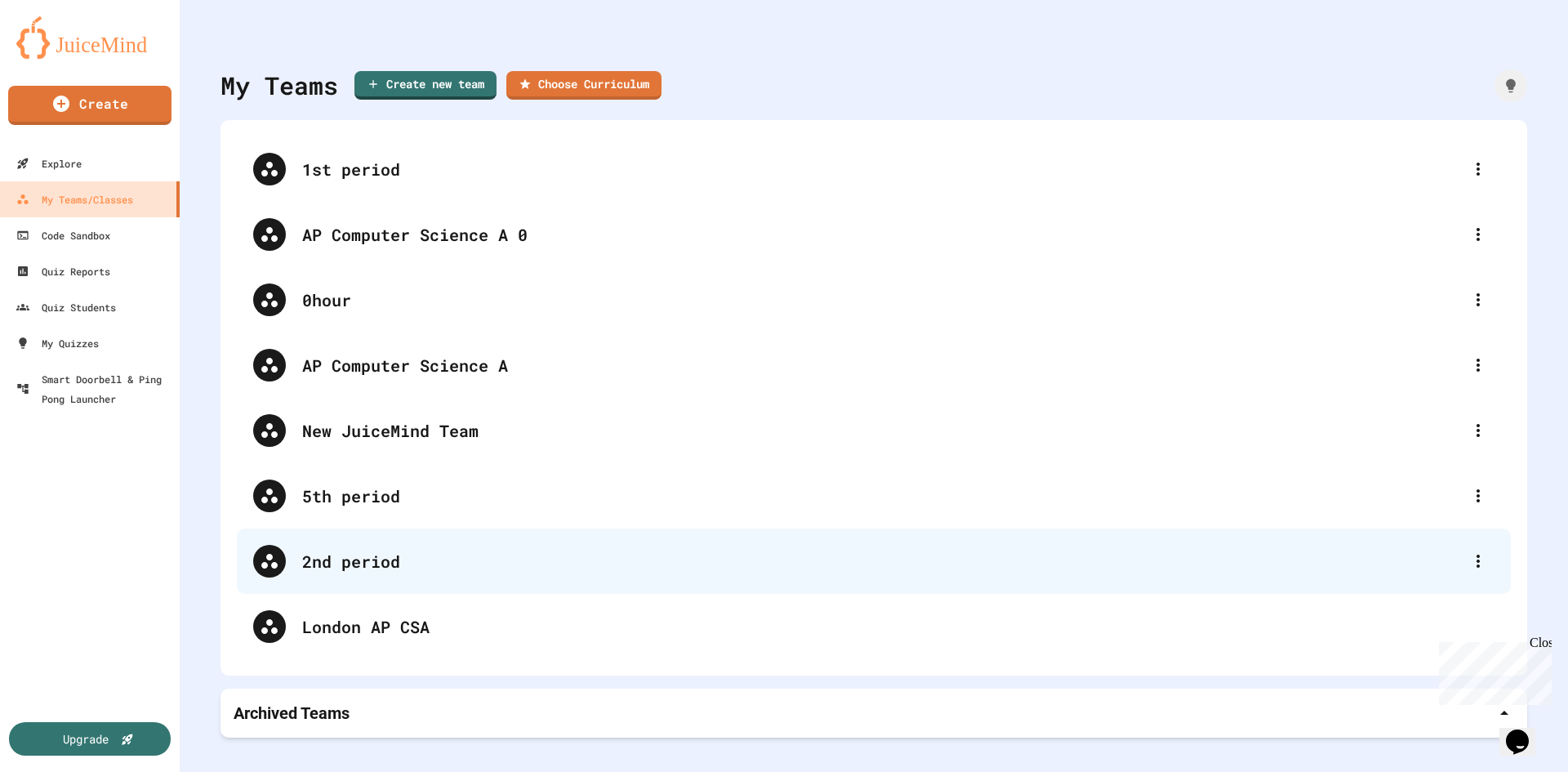
click at [321, 564] on div "2nd period" at bounding box center [882, 561] width 1159 height 24
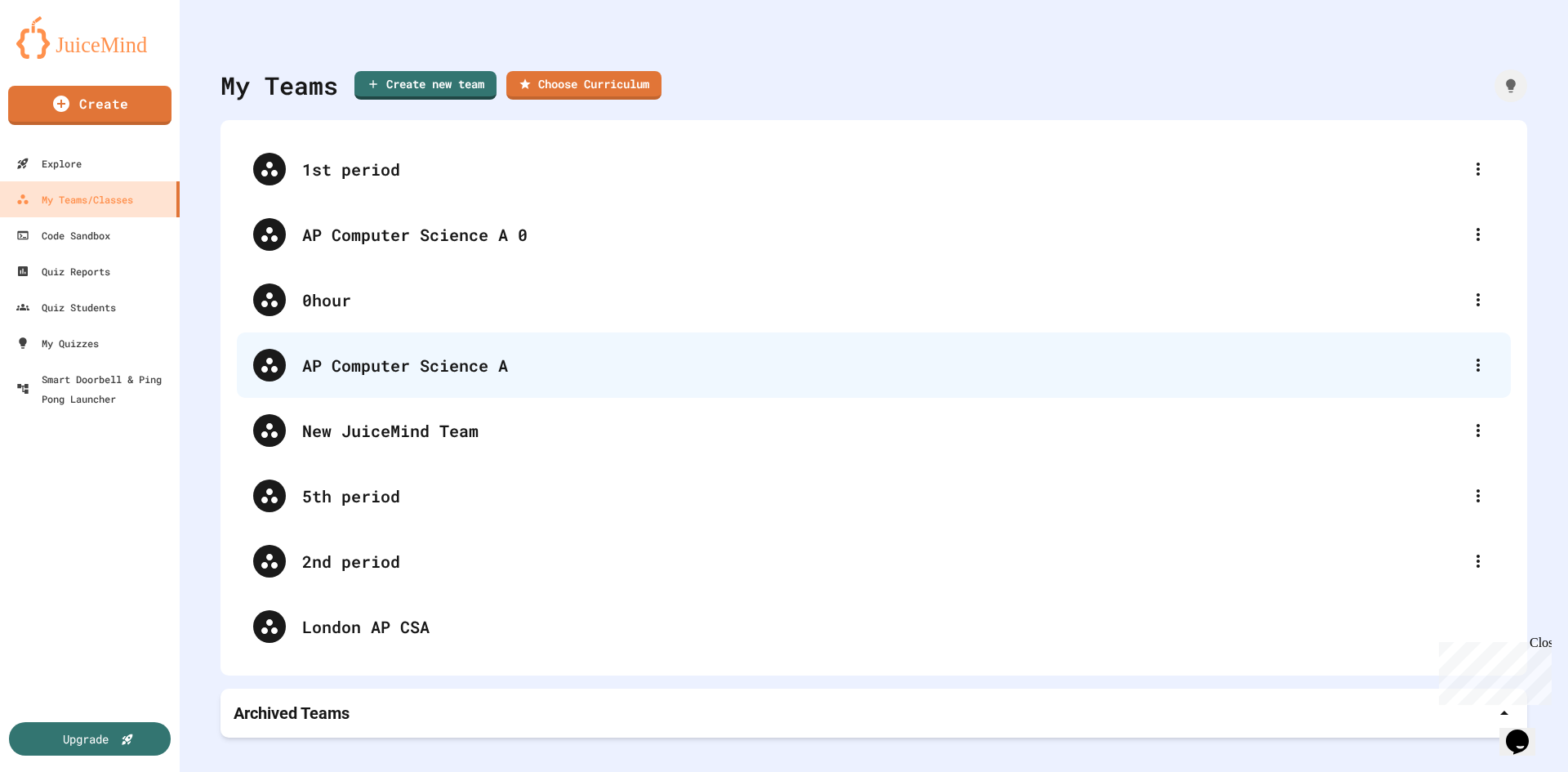
click at [370, 371] on div "AP Computer Science A" at bounding box center [882, 365] width 1159 height 24
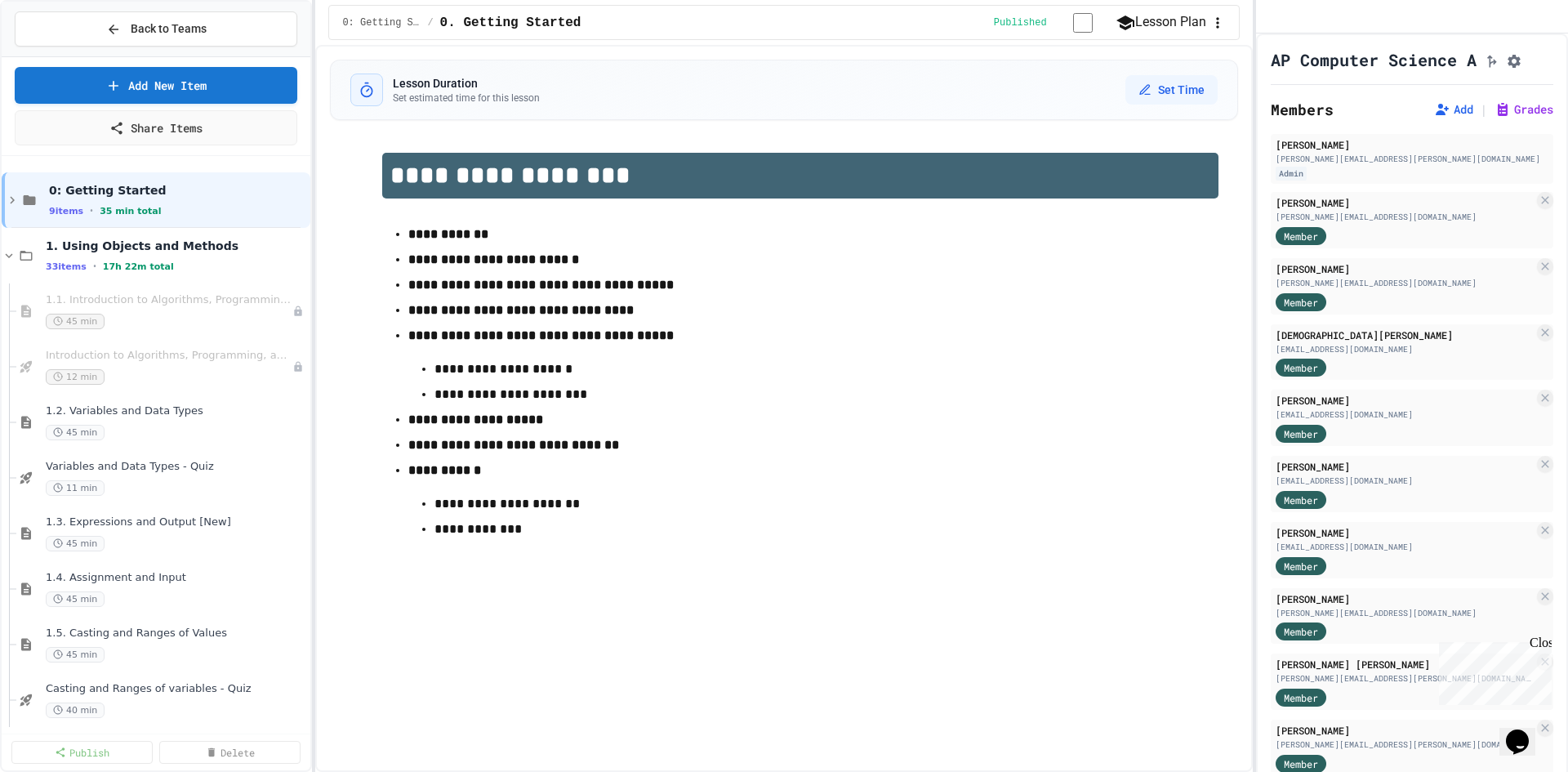
click at [1450, 119] on div "Add | Grades" at bounding box center [1490, 110] width 126 height 20
click at [1434, 117] on button "Add" at bounding box center [1452, 109] width 39 height 17
drag, startPoint x: 588, startPoint y: 387, endPoint x: 962, endPoint y: 377, distance: 374.1
